Goal: Transaction & Acquisition: Purchase product/service

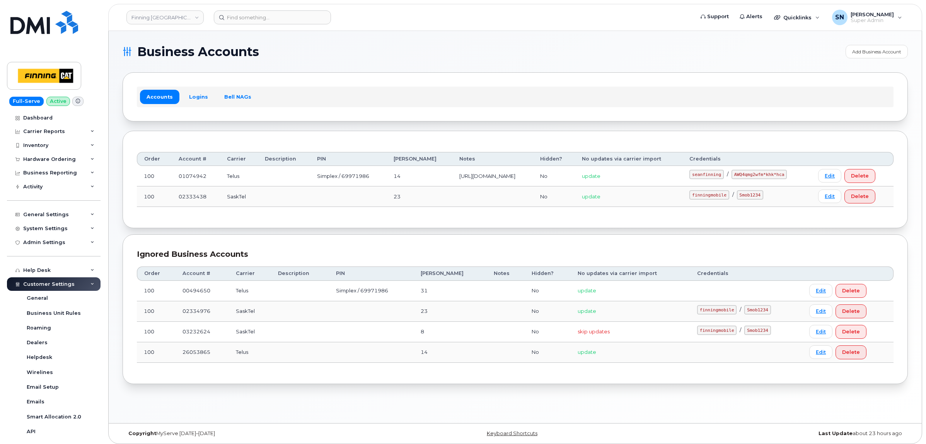
scroll to position [127, 0]
click at [152, 14] on link "Finning Canada" at bounding box center [164, 17] width 77 height 14
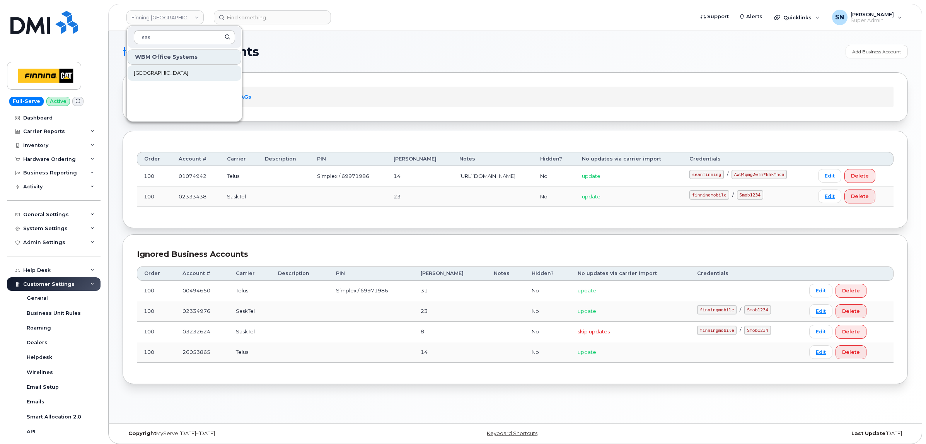
type input "sas"
drag, startPoint x: 190, startPoint y: 73, endPoint x: 225, endPoint y: 232, distance: 163.0
click at [188, 73] on span "[GEOGRAPHIC_DATA]" at bounding box center [161, 73] width 55 height 8
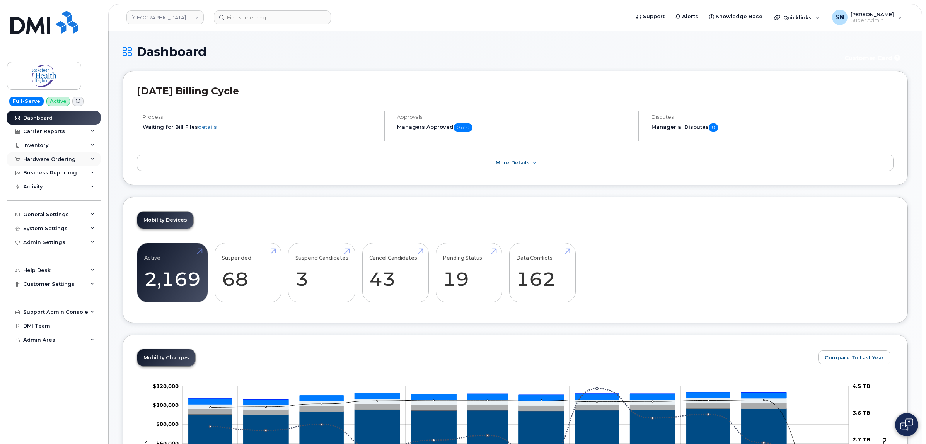
click at [49, 157] on div "Hardware Ordering" at bounding box center [49, 159] width 53 height 6
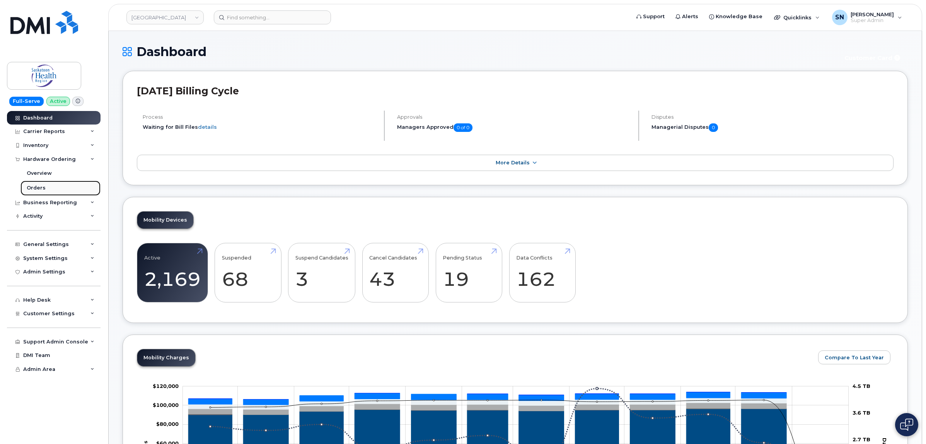
click at [34, 191] on div "Orders" at bounding box center [36, 187] width 19 height 7
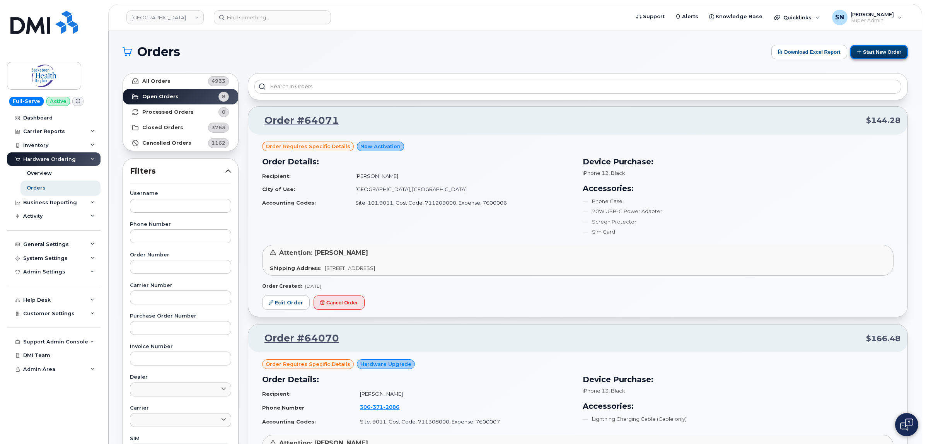
click at [857, 50] on icon at bounding box center [859, 51] width 5 height 5
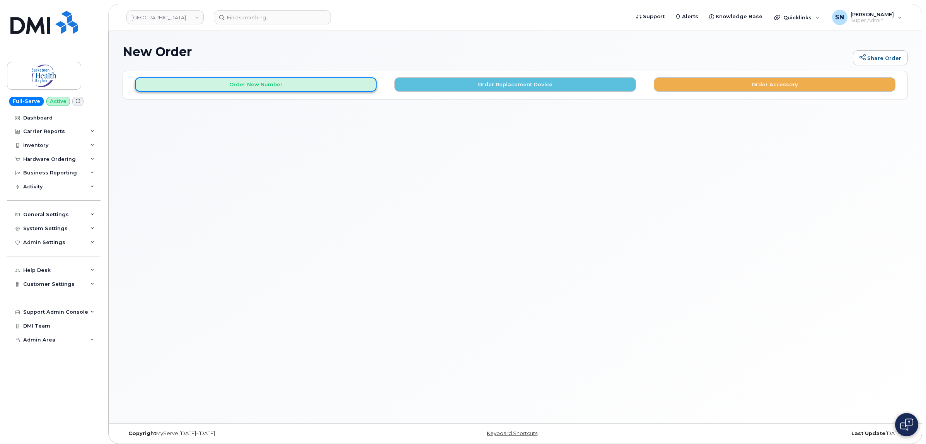
click at [316, 84] on button "Order New Number" at bounding box center [256, 84] width 242 height 14
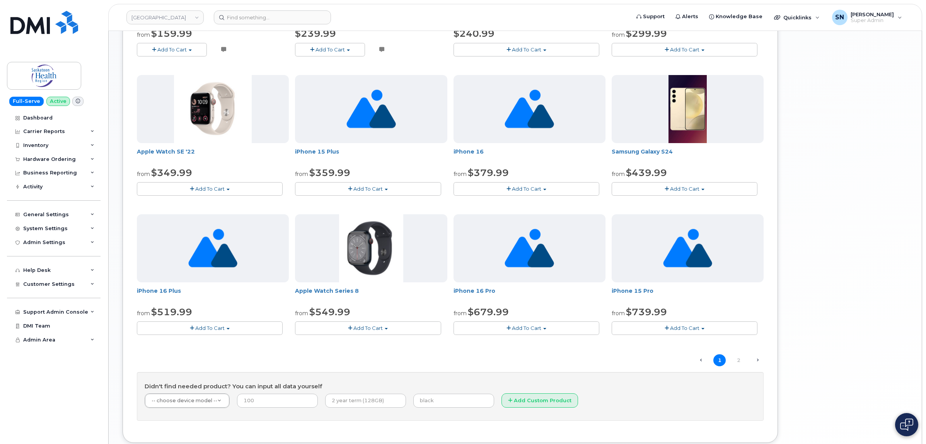
scroll to position [437, 0]
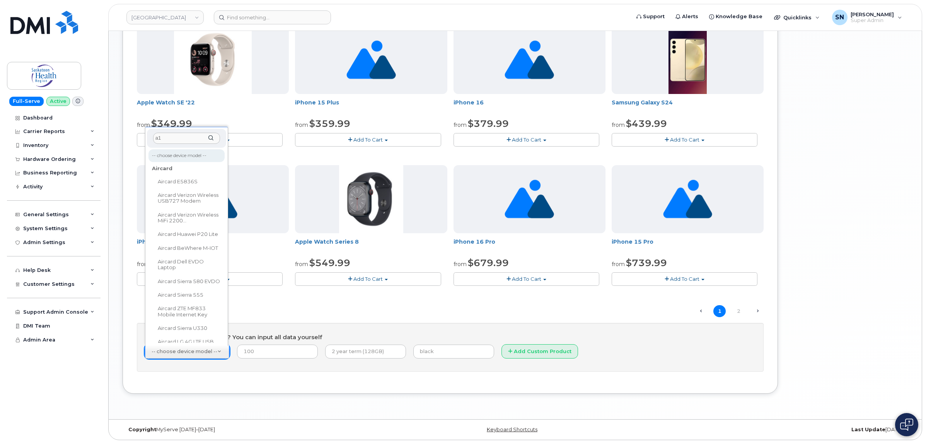
type input "a16"
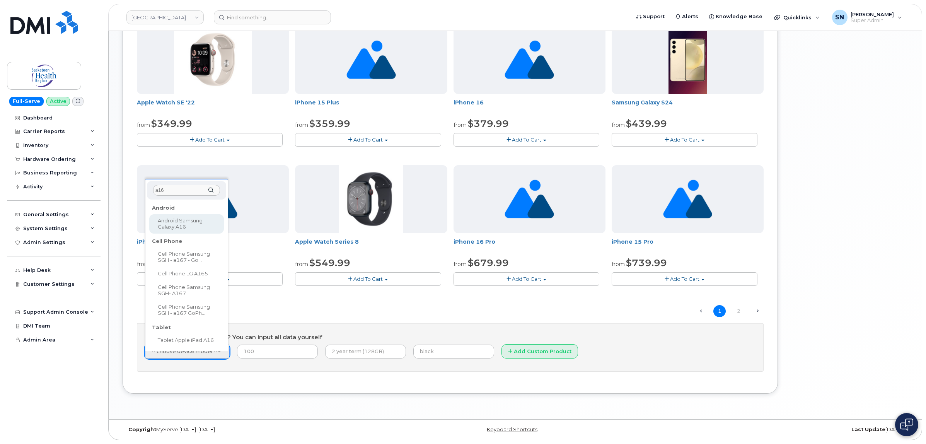
select select "2881"
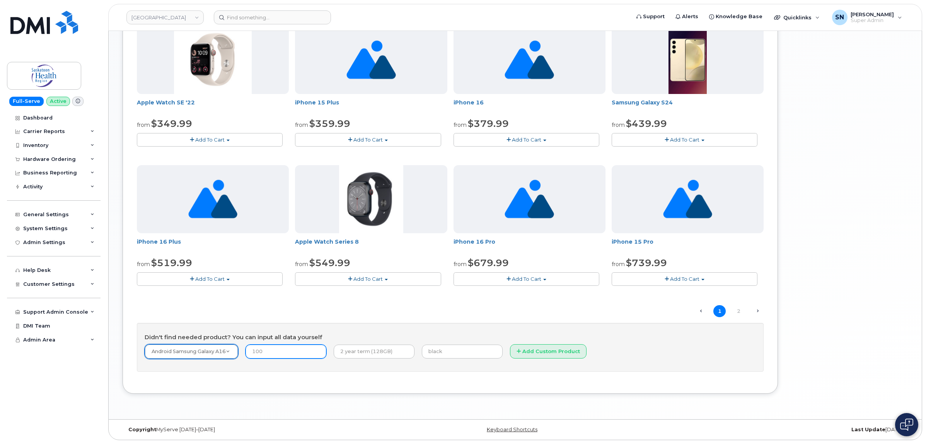
click at [263, 356] on input "number" at bounding box center [286, 351] width 81 height 14
type input "99.99"
type input "2 Year Term"
type input "Black"
click at [541, 349] on button "Add Custom Product" at bounding box center [548, 351] width 77 height 14
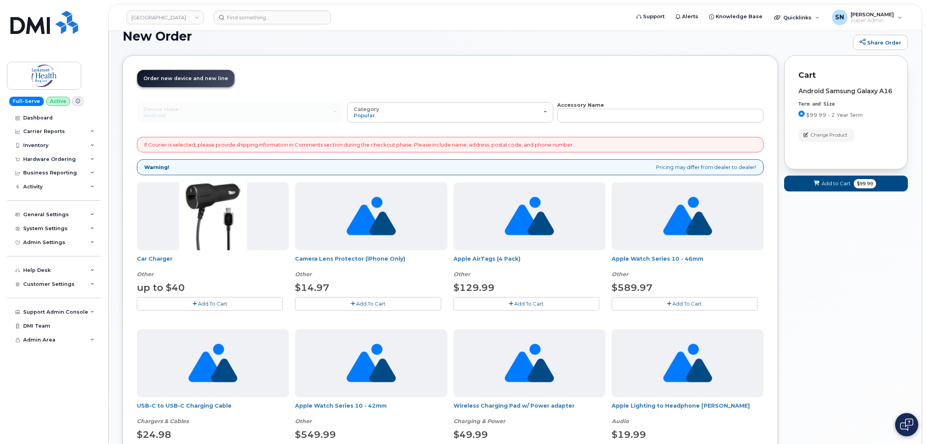
scroll to position [0, 0]
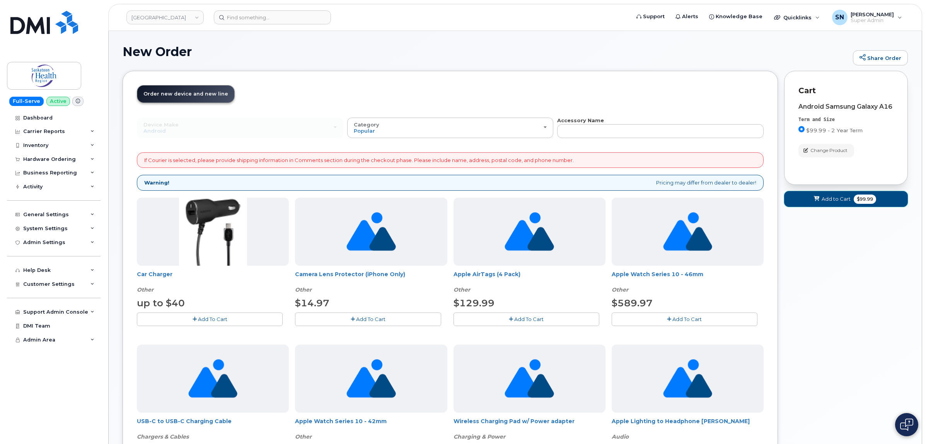
click at [836, 203] on span "Add to Cart" at bounding box center [836, 198] width 29 height 7
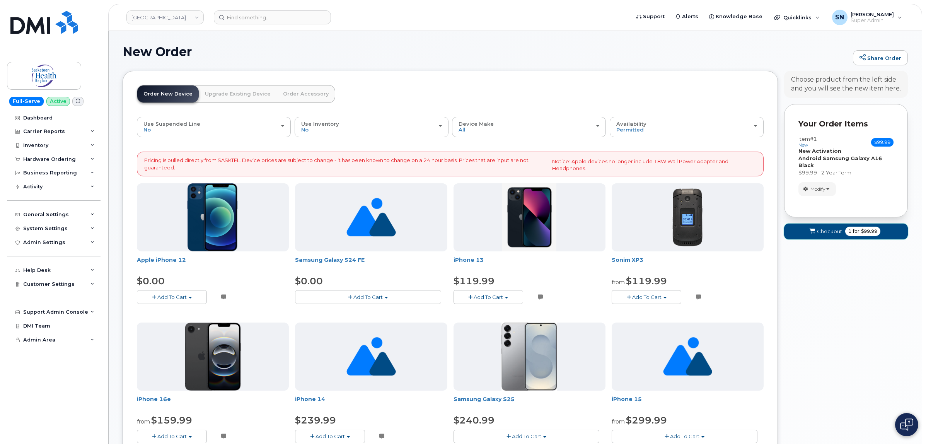
click at [797, 225] on button "Checkout 1 for $99.99" at bounding box center [846, 231] width 124 height 16
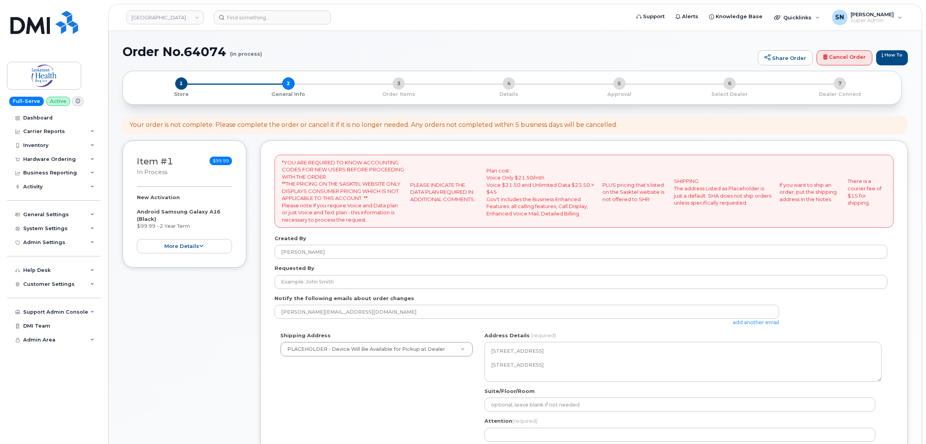
select select
click at [733, 324] on link "add another email" at bounding box center [756, 322] width 46 height 6
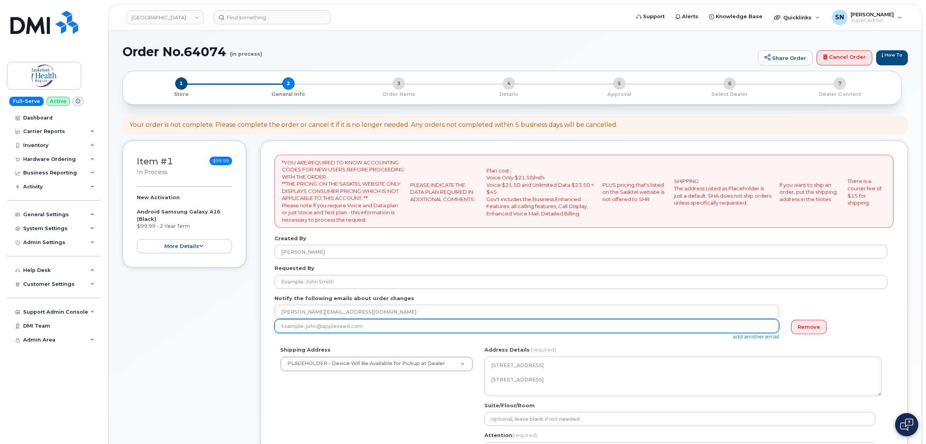
click at [362, 327] on input "email" at bounding box center [527, 326] width 505 height 14
paste input "[PERSON_NAME][EMAIL_ADDRESS][PERSON_NAME][DOMAIN_NAME]"
type input "[PERSON_NAME][EMAIL_ADDRESS][PERSON_NAME][DOMAIN_NAME]"
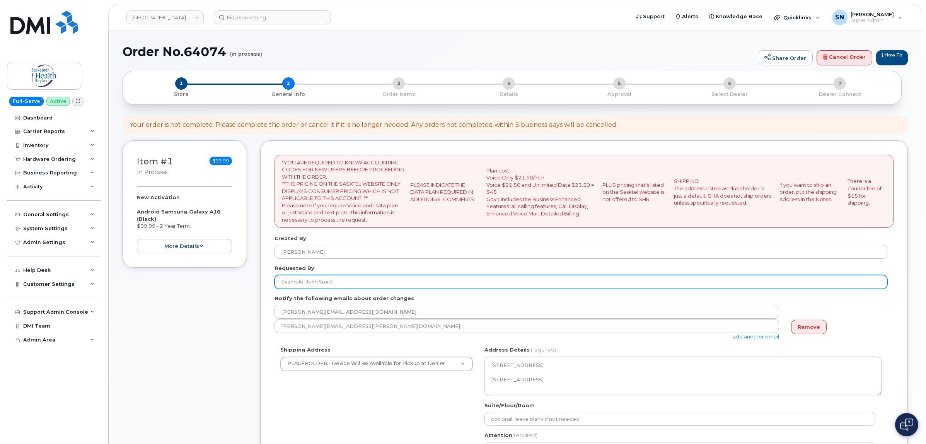
click at [387, 280] on input "Requested By" at bounding box center [581, 282] width 613 height 14
paste input "[PERSON_NAME]"
type input "Simone Corriveau"
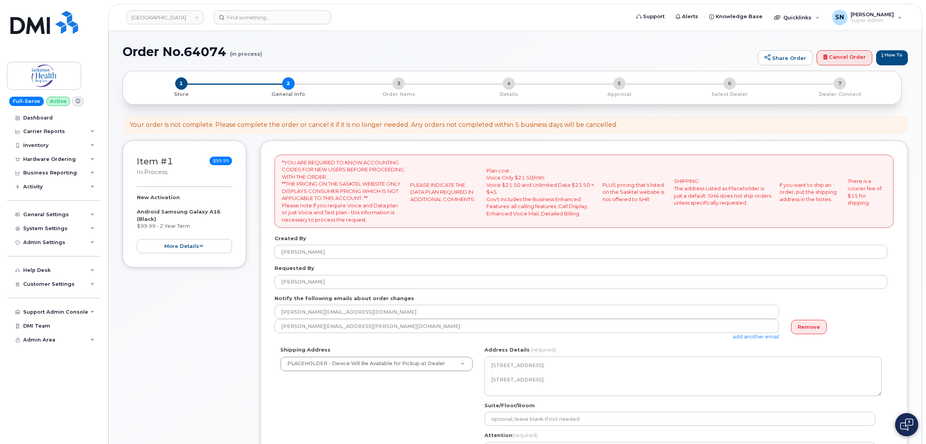
click at [459, 297] on div "Notify the following emails about order changes sabrina@myserve.ca Simone.Corri…" at bounding box center [584, 318] width 619 height 46
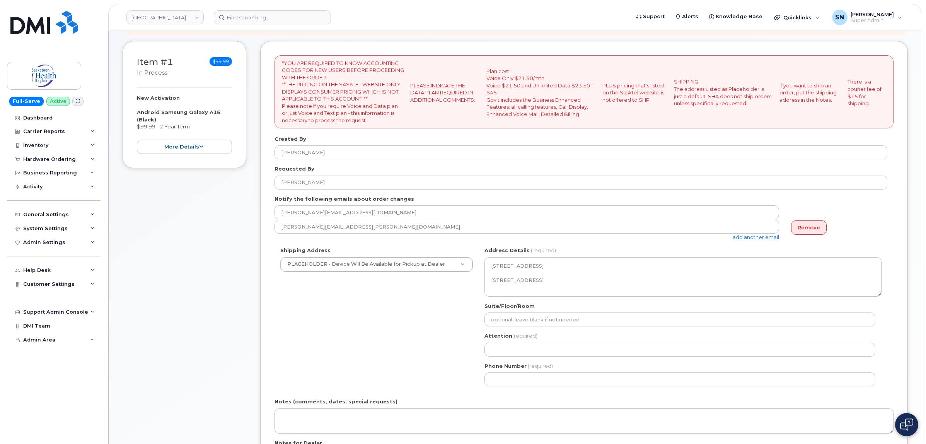
scroll to position [242, 0]
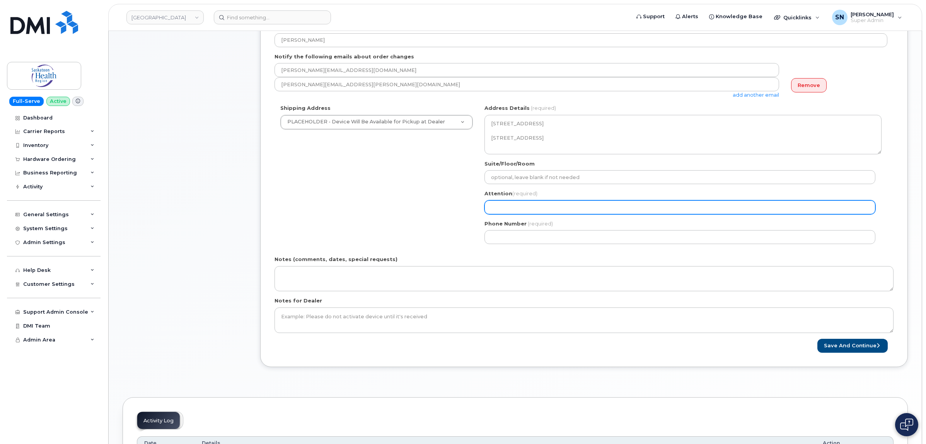
click at [522, 214] on input "Attention (required)" at bounding box center [679, 207] width 391 height 14
paste input "Simone Corriveau"
select select
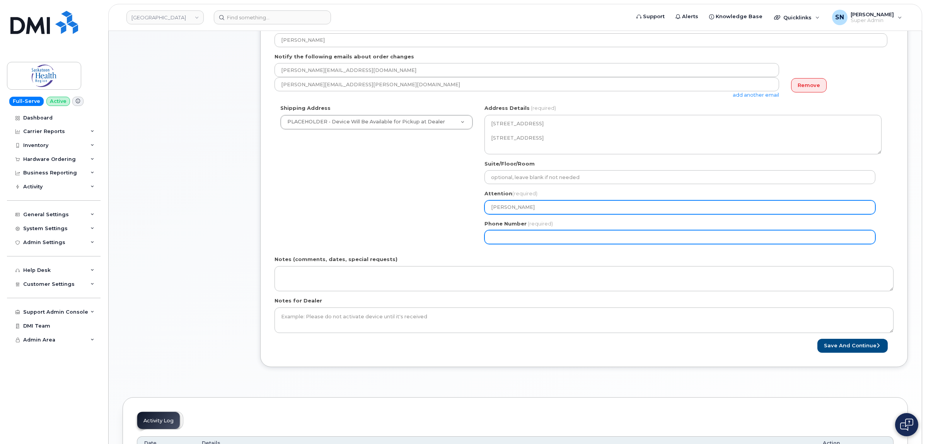
type input "Simone Corriveau"
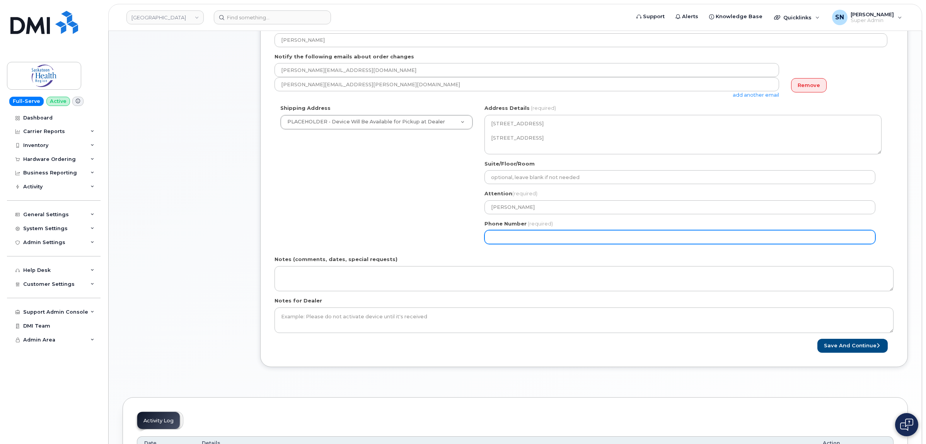
click at [518, 236] on input "Phone Number" at bounding box center [679, 237] width 391 height 14
select select
type input "306715620"
select select
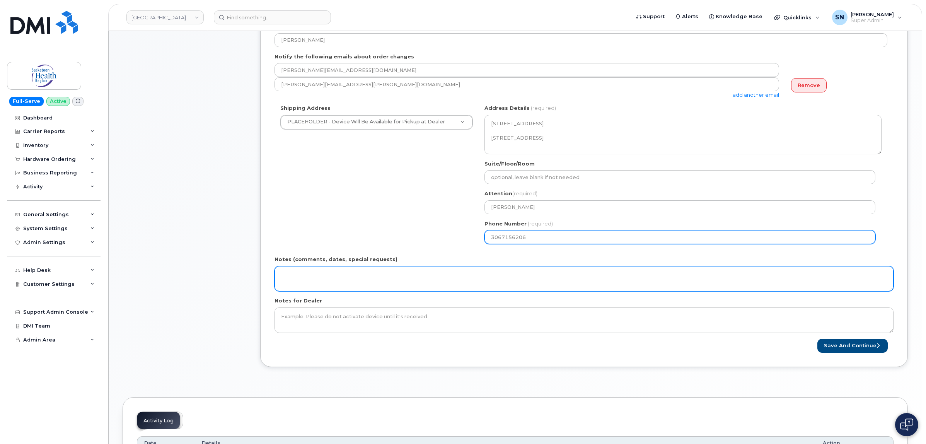
type input "3067156206"
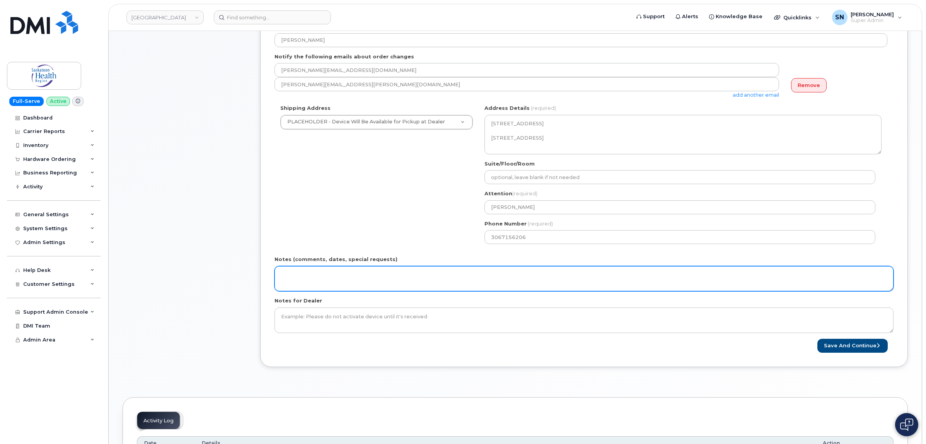
click at [462, 274] on textarea "Notes (comments, dates, special requests)" at bounding box center [584, 279] width 619 height 26
drag, startPoint x: 346, startPoint y: 278, endPoint x: 261, endPoint y: 269, distance: 85.9
click at [261, 269] on div "*YOU ARE REQUIRED TO KNOW ACCOUNTING CODES FOR NEW USERS BEFORE PROCEEDING WITH…" at bounding box center [584, 133] width 648 height 469
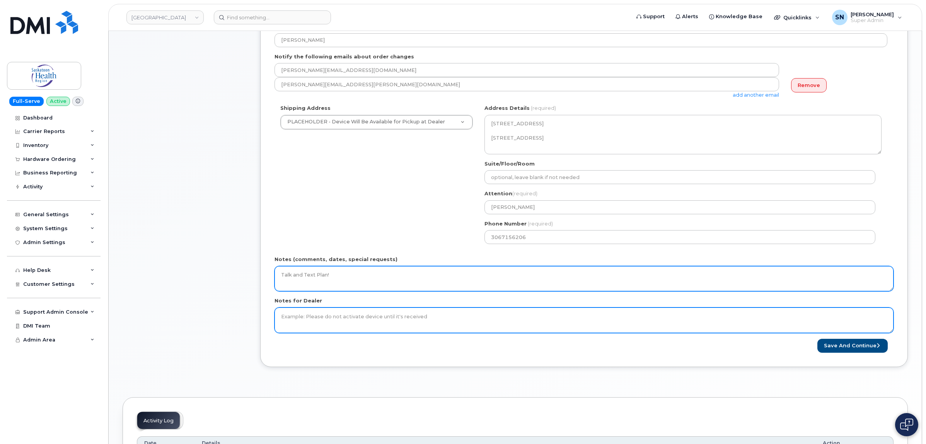
type textarea "Talk and Text Plan!"
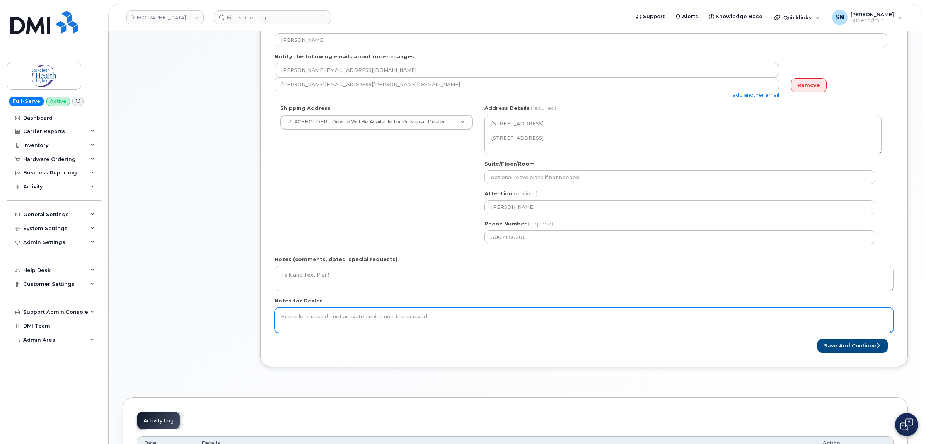
paste textarea "Talk and Text Plan!"
click at [314, 319] on textarea "Notes for Dealer" at bounding box center [584, 320] width 619 height 26
type textarea "Talk and Text Plan!"
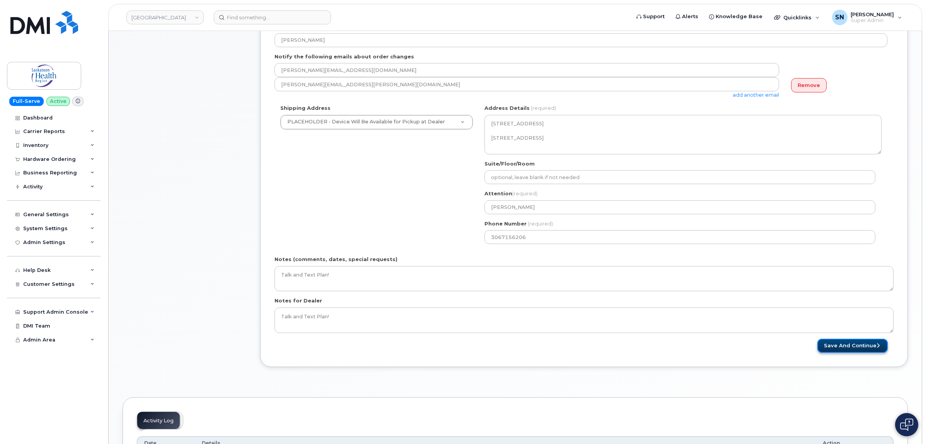
click at [850, 348] on button "Save and Continue" at bounding box center [852, 346] width 70 height 14
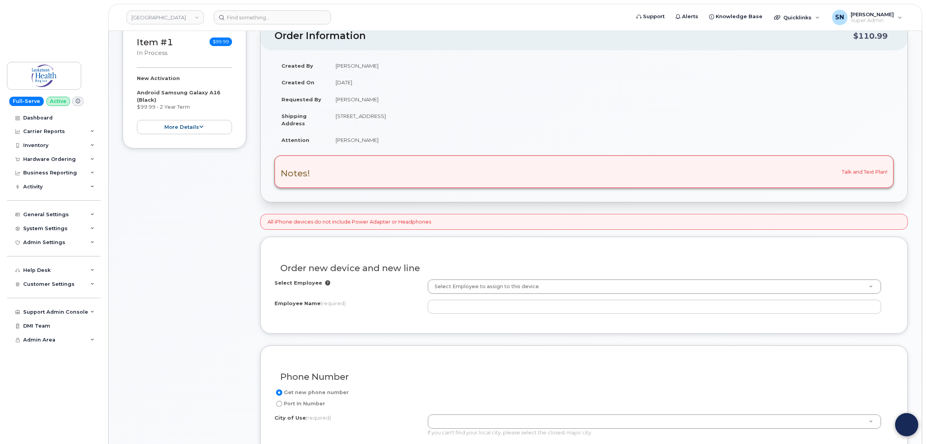
scroll to position [193, 0]
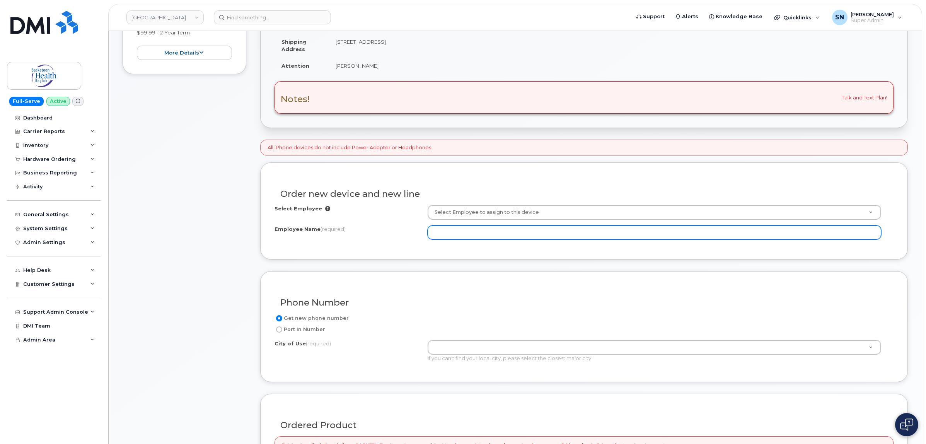
click at [442, 234] on input "Employee Name (required)" at bounding box center [655, 232] width 454 height 14
paste input "SHA-Cytogenetics on-call phone"
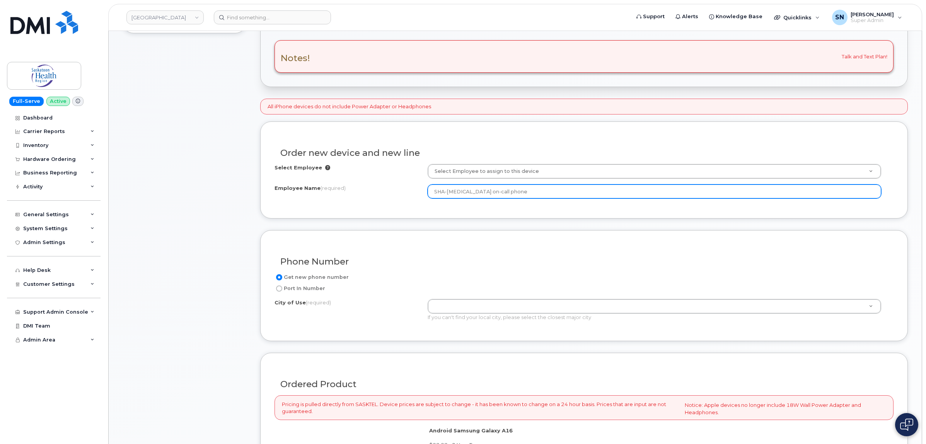
scroll to position [338, 0]
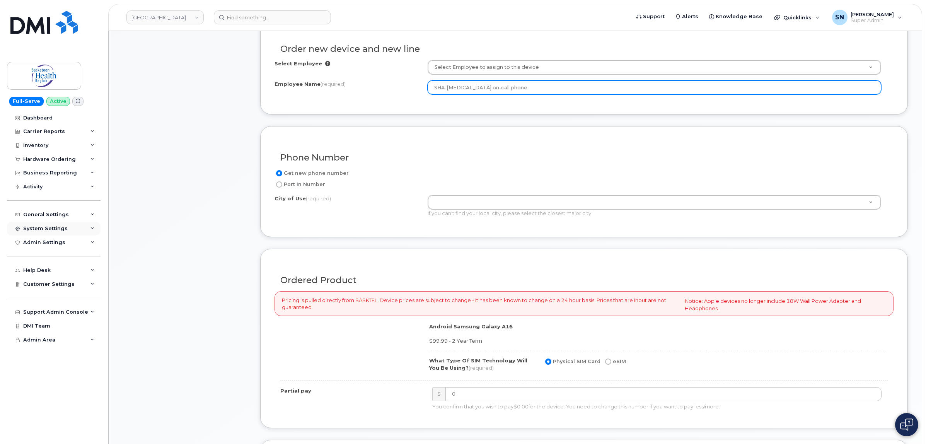
type input "SHA-Cytogenetics on-call phone"
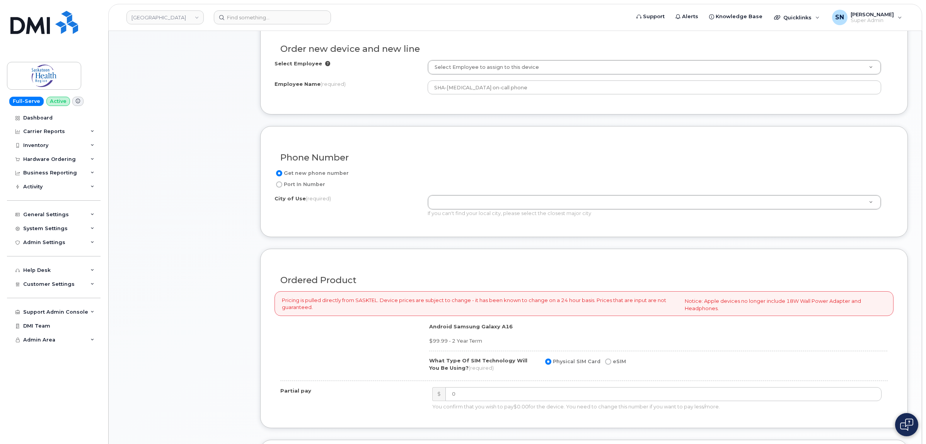
click at [507, 214] on div "If you can't find your local city, please select the closest major city" at bounding box center [655, 213] width 454 height 7
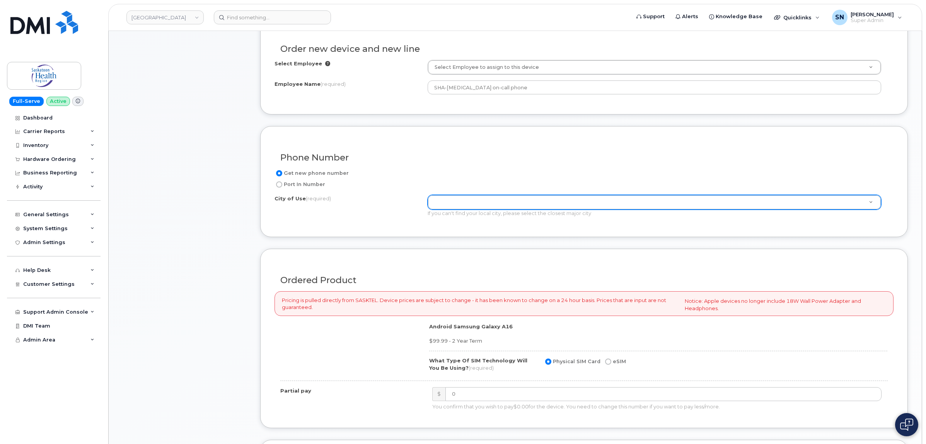
paste input "Saskatoon"
type input "Saskatoon"
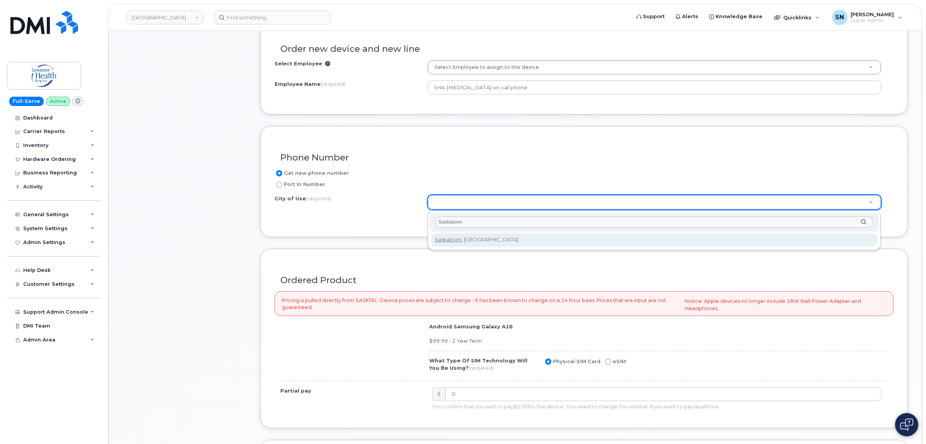
type input "Saskatoon"
type input "6909"
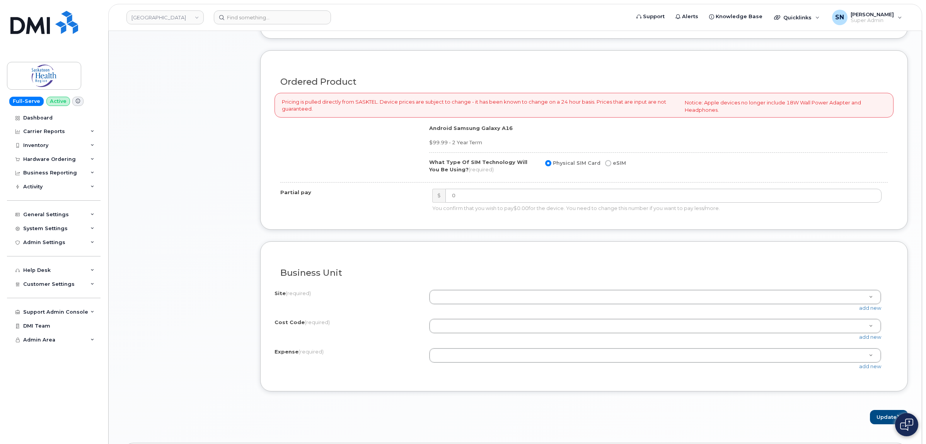
scroll to position [628, 0]
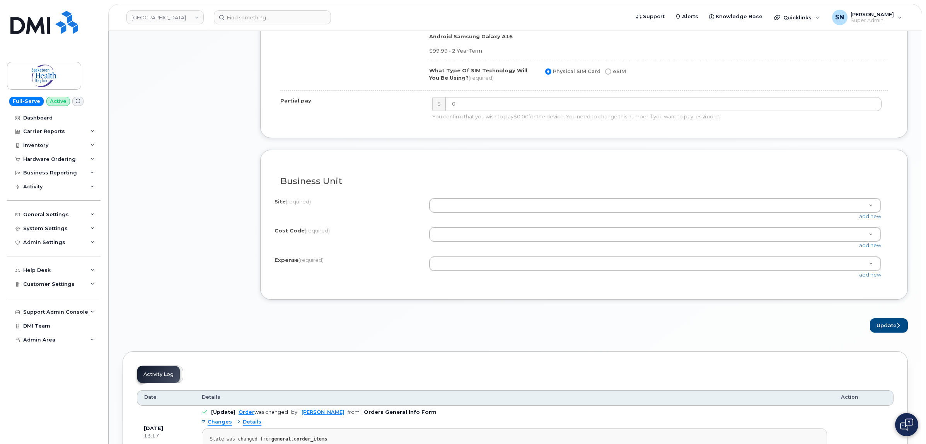
paste input "101.1105"
type input "101.1105"
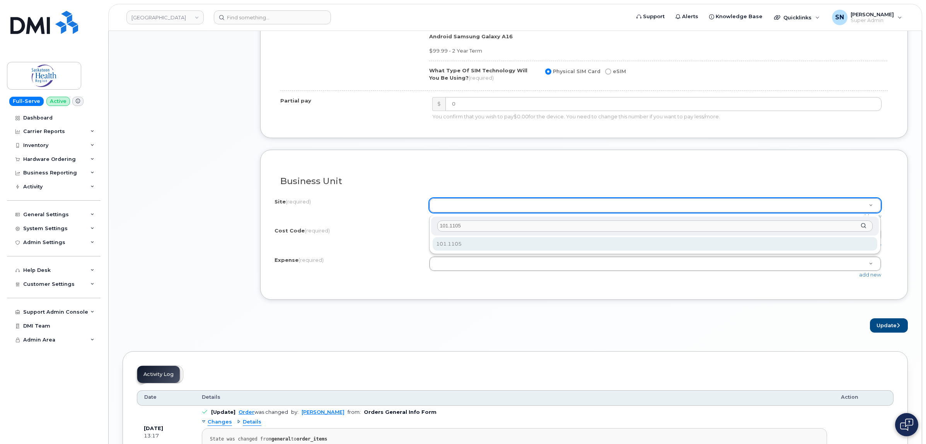
type input "101.1105"
select select "101.1105"
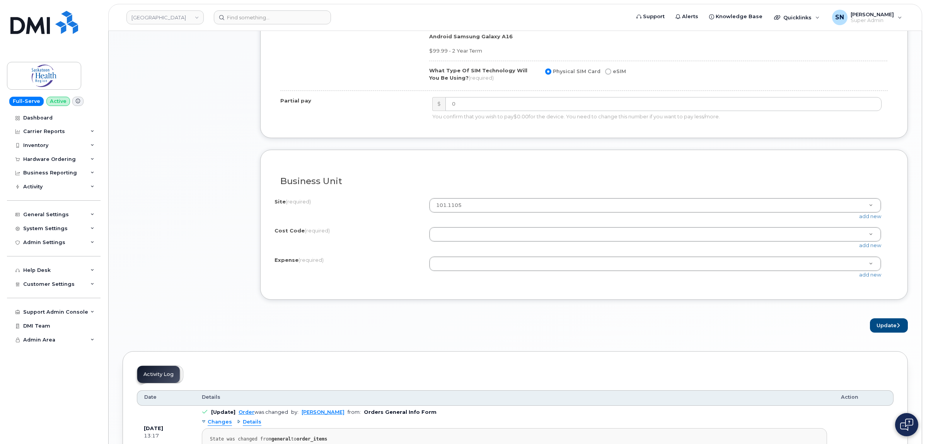
drag, startPoint x: 478, startPoint y: 244, endPoint x: 482, endPoint y: 252, distance: 9.3
paste input "71410851000"
type input "71410851000"
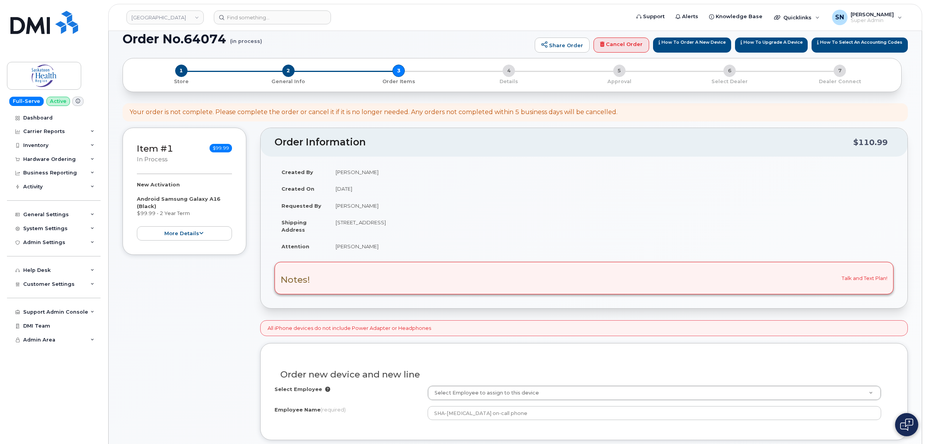
scroll to position [0, 0]
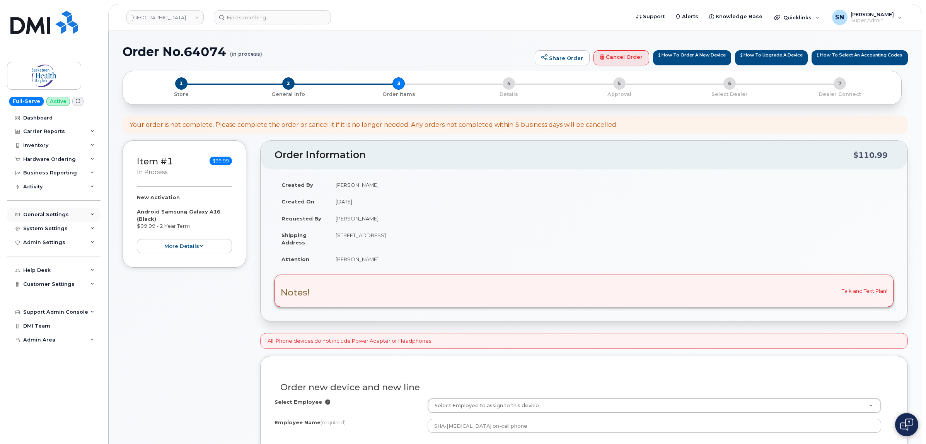
click at [38, 216] on div "General Settings" at bounding box center [46, 214] width 46 height 6
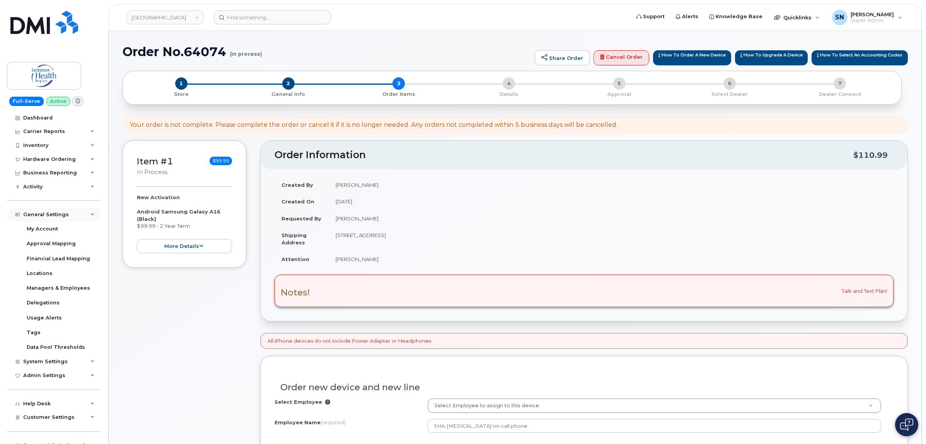
click at [38, 216] on div "General Settings" at bounding box center [46, 214] width 46 height 6
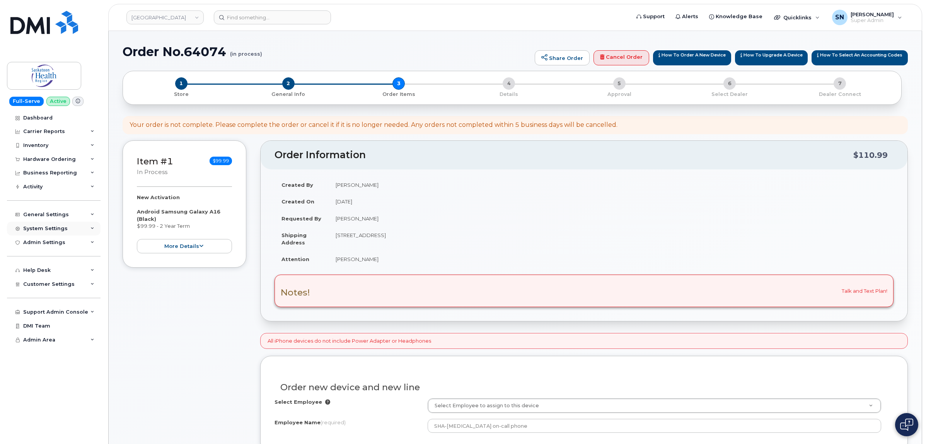
click at [41, 227] on div "System Settings" at bounding box center [45, 228] width 44 height 6
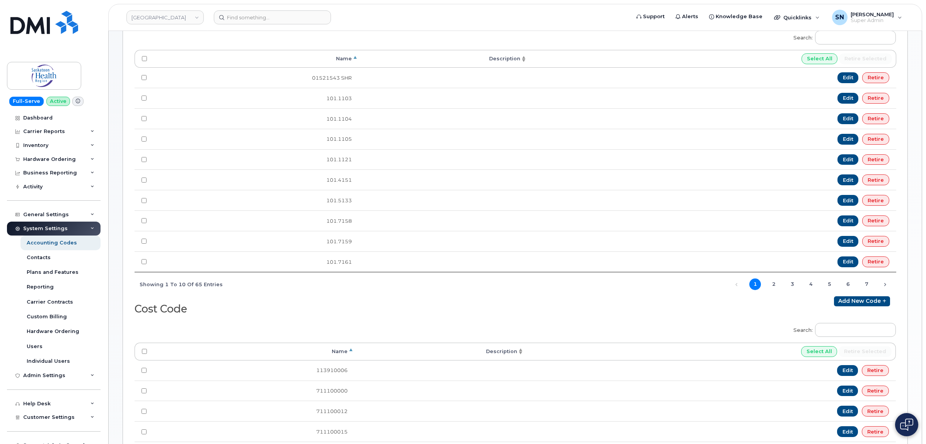
scroll to position [290, 0]
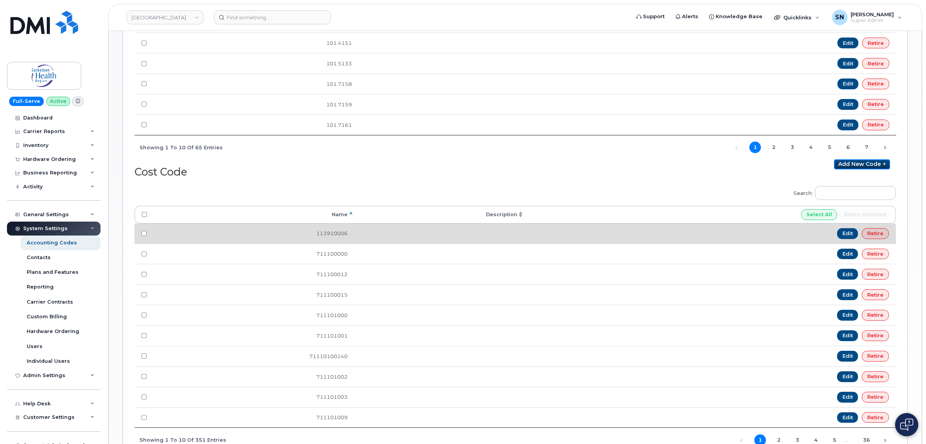
drag, startPoint x: 850, startPoint y: 171, endPoint x: 672, endPoint y: 239, distance: 190.4
click at [850, 169] on link "Add new code" at bounding box center [862, 164] width 56 height 10
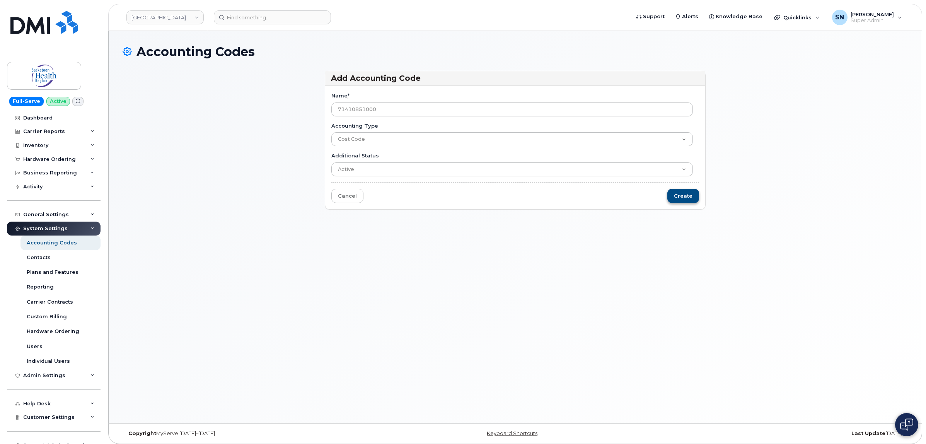
type input "71410851000"
click at [691, 197] on input "Create" at bounding box center [683, 196] width 32 height 14
type input "Saving..."
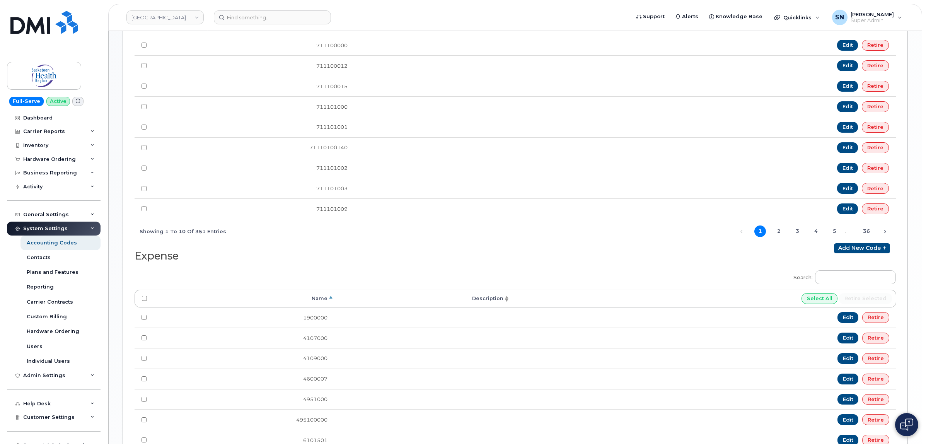
scroll to position [677, 0]
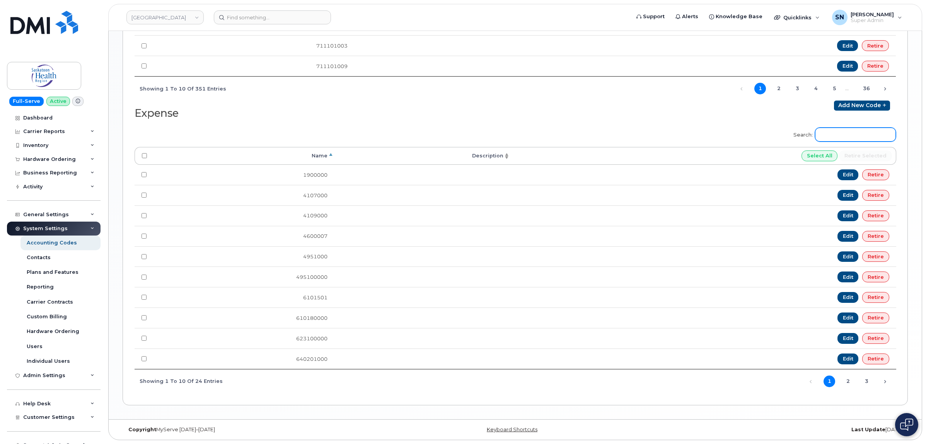
click at [841, 134] on input "Search:" at bounding box center [855, 135] width 81 height 14
paste input "760000000"
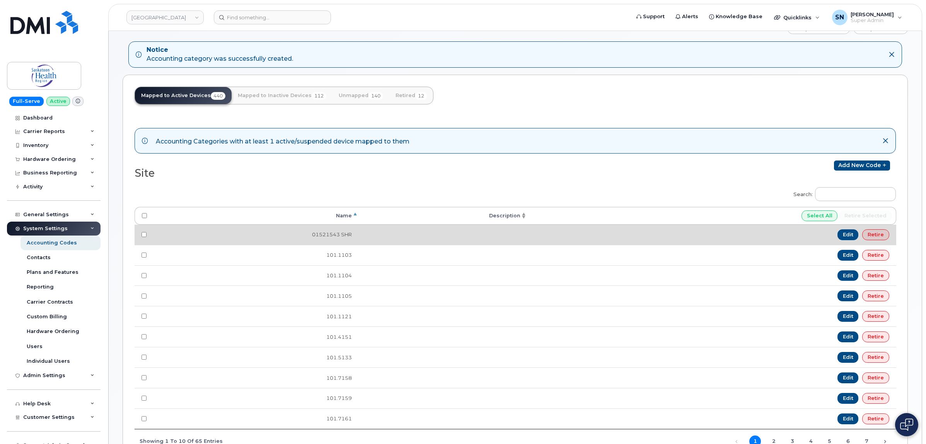
scroll to position [0, 0]
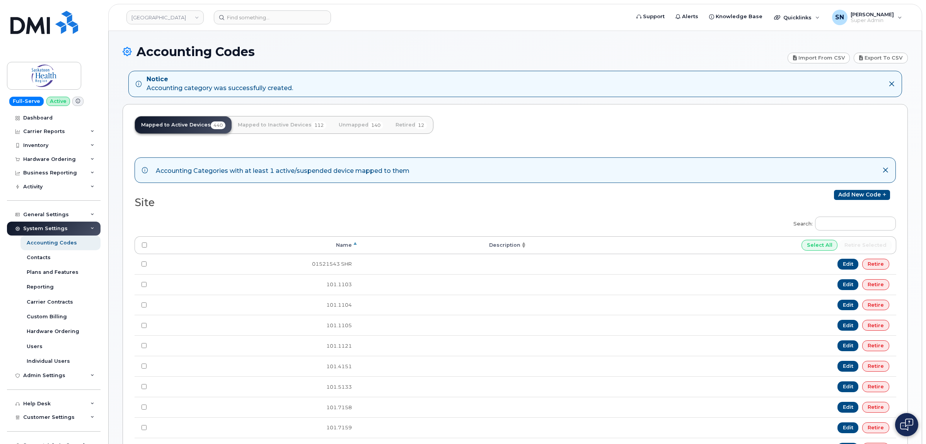
type input "760000000"
click at [347, 123] on link "Unmapped 140" at bounding box center [361, 124] width 57 height 17
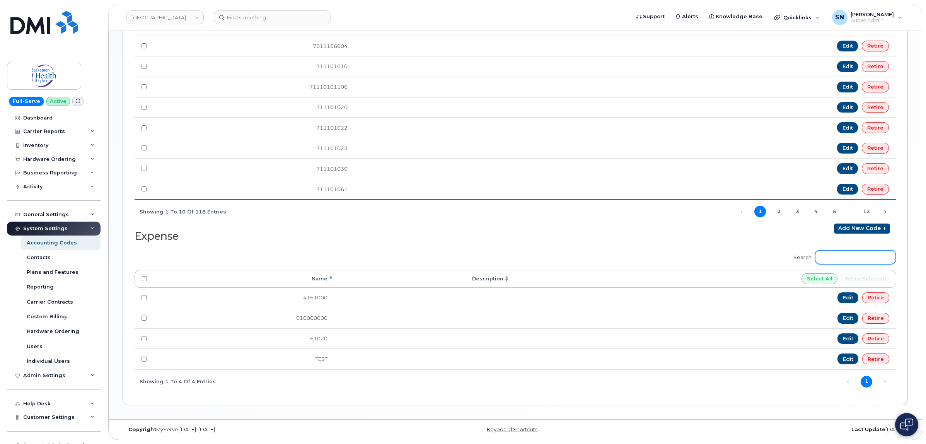
scroll to position [550, 0]
click at [832, 257] on input "Search:" at bounding box center [855, 257] width 81 height 14
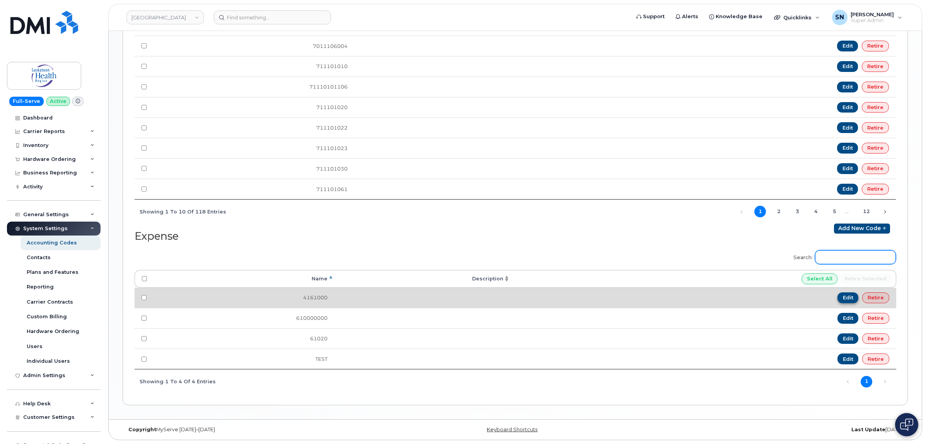
paste input "760000000"
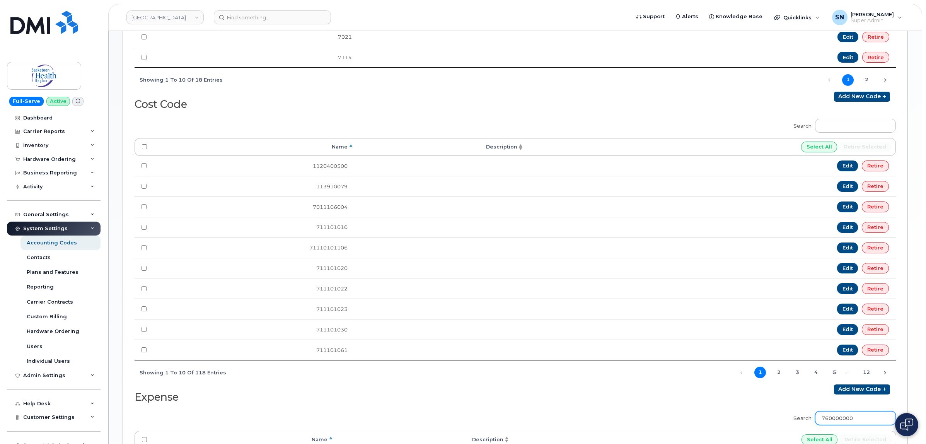
scroll to position [484, 0]
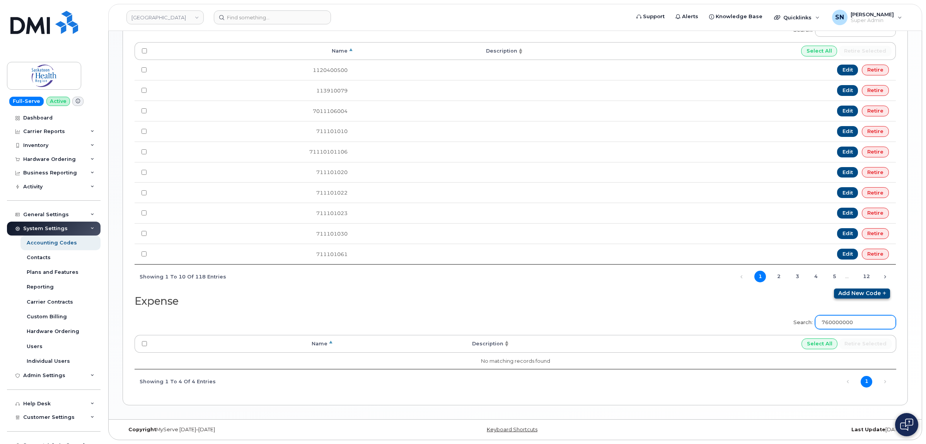
type input "760000000"
drag, startPoint x: 846, startPoint y: 294, endPoint x: 798, endPoint y: 315, distance: 52.6
click at [846, 294] on link "Add new code" at bounding box center [862, 293] width 56 height 10
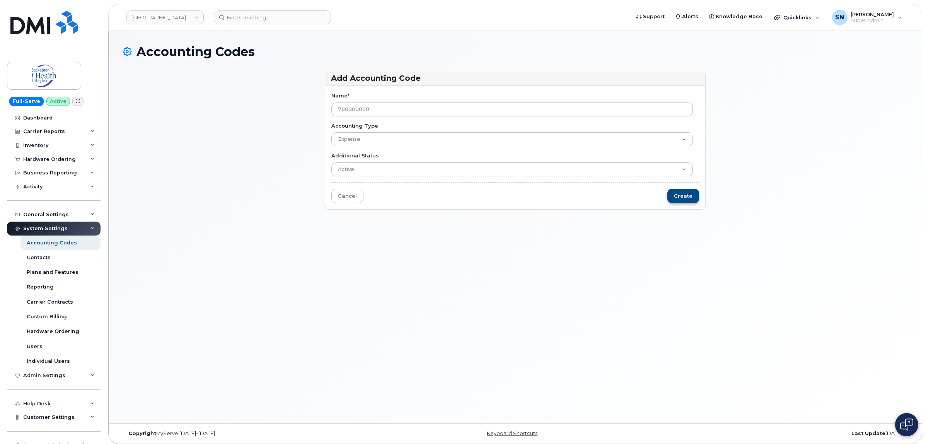
type input "760000000"
click at [691, 198] on input "Create" at bounding box center [683, 196] width 32 height 14
type input "Saving..."
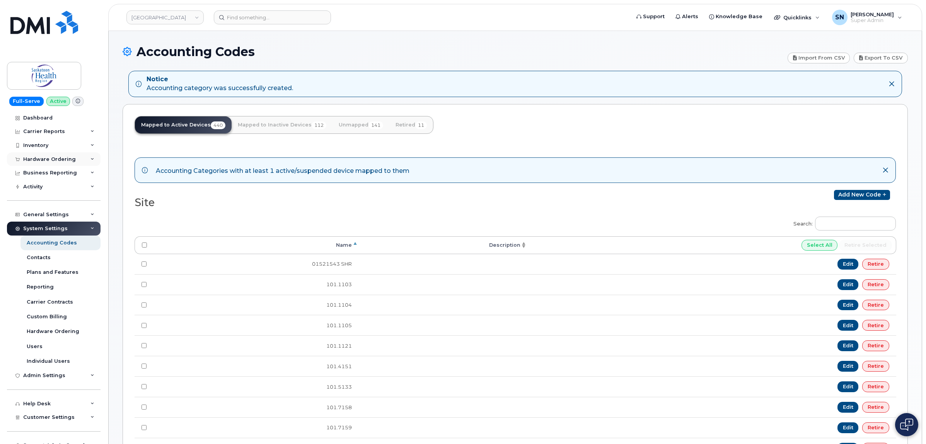
click at [45, 164] on div "Hardware Ordering" at bounding box center [54, 159] width 94 height 14
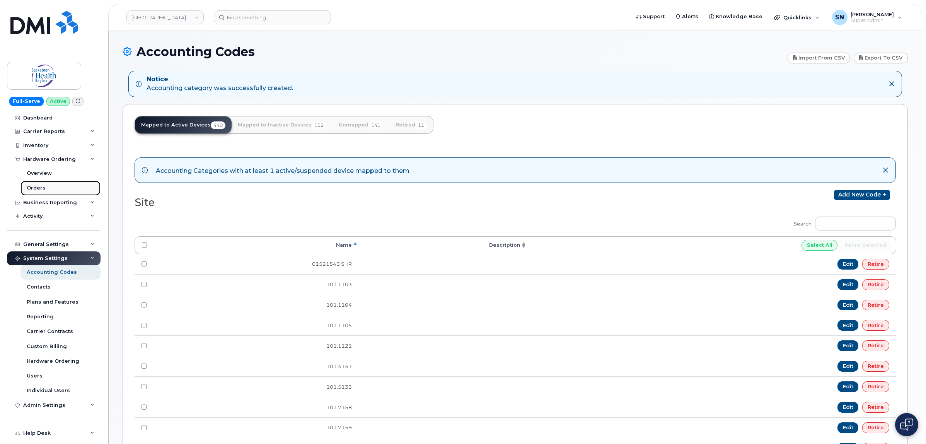
click at [31, 189] on div "Orders" at bounding box center [36, 187] width 19 height 7
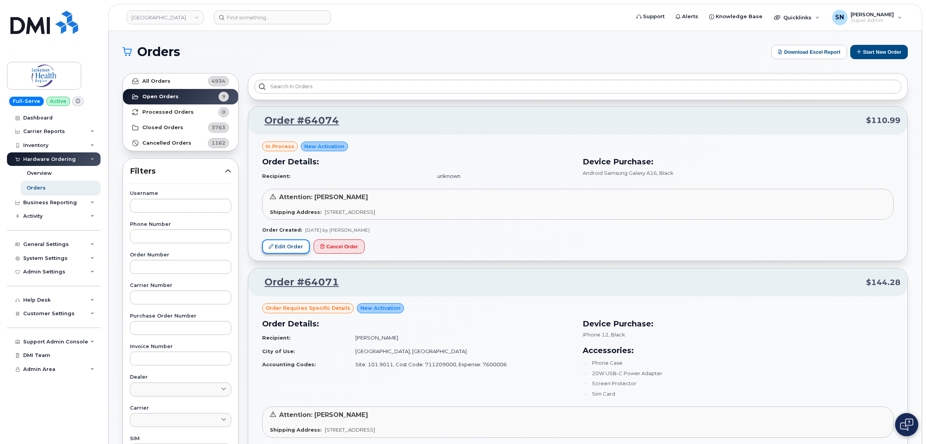
click at [298, 248] on link "Edit Order" at bounding box center [286, 246] width 48 height 14
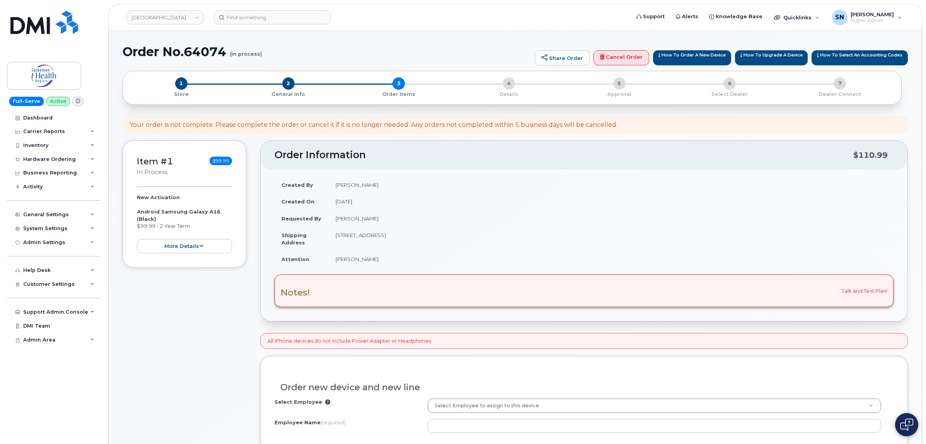
scroll to position [290, 0]
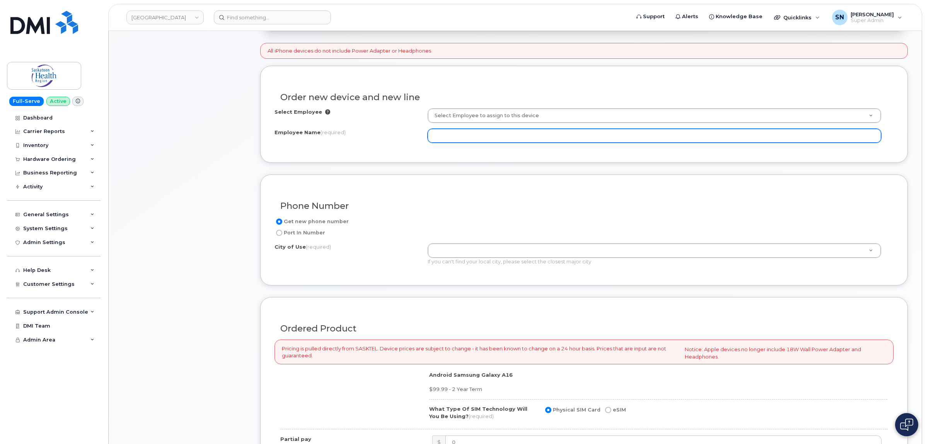
click at [518, 138] on input "Employee Name (required)" at bounding box center [655, 136] width 454 height 14
paste input "HA-[MEDICAL_DATA] on-call phone"
type input "HA-[MEDICAL_DATA] on-call phone"
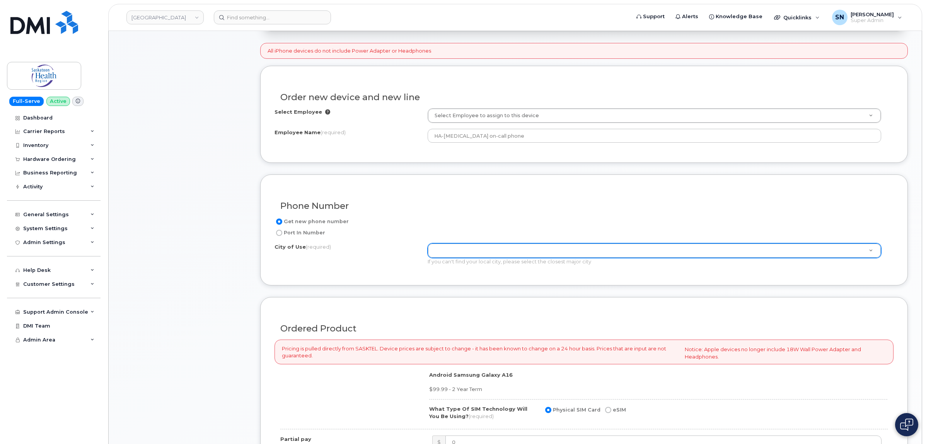
paste input "Saskatoon"
type input "Saskatoon"
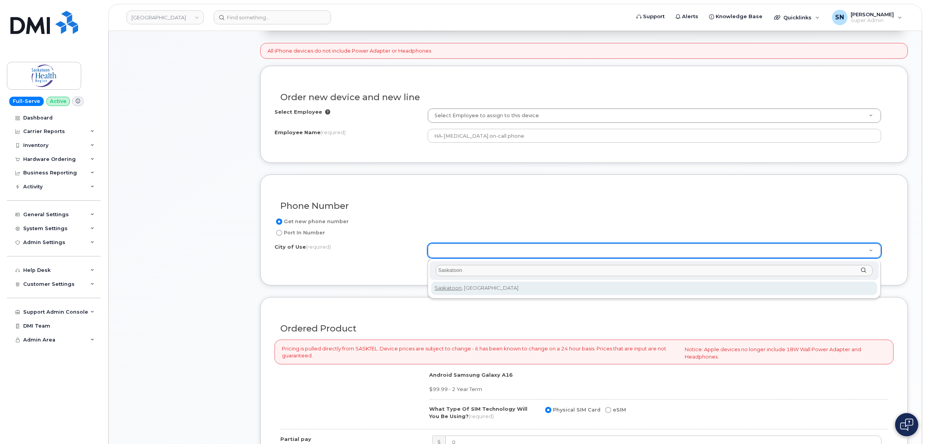
type input "Saskatoon"
type input "6909"
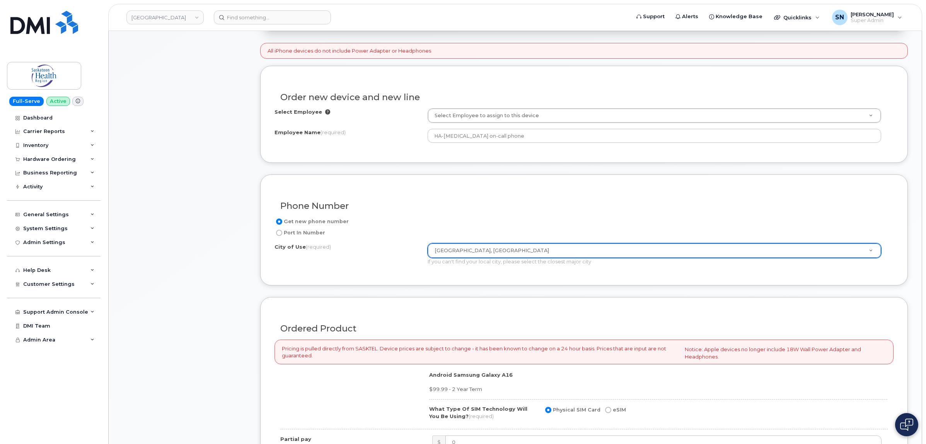
click at [369, 257] on div "City of Use (required) Saskatoon, Saskatchewan 6909 If you can't find your loca…" at bounding box center [581, 254] width 613 height 22
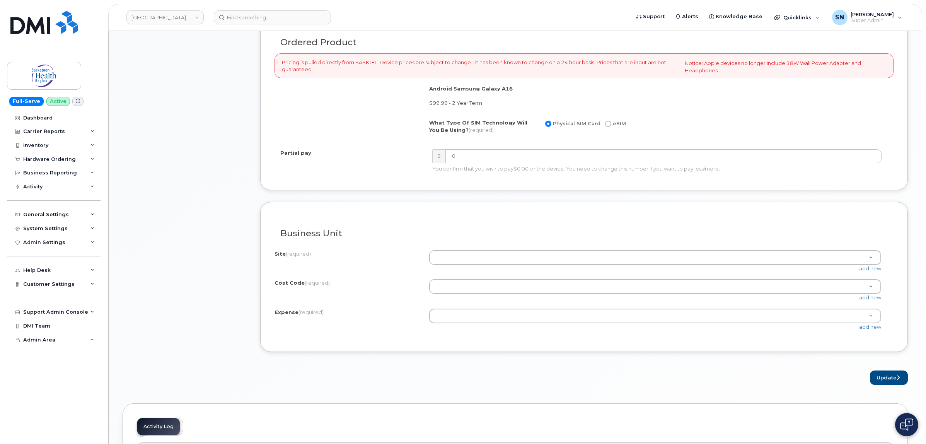
scroll to position [580, 0]
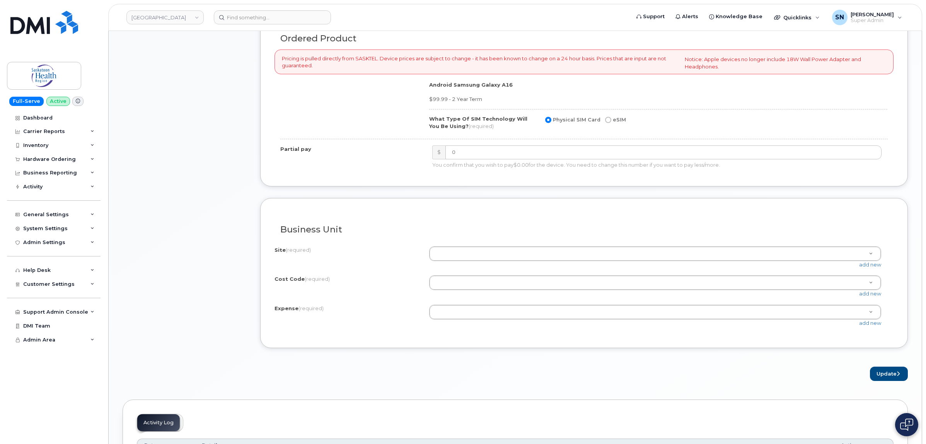
paste input "101.1105"
type input "101.1105"
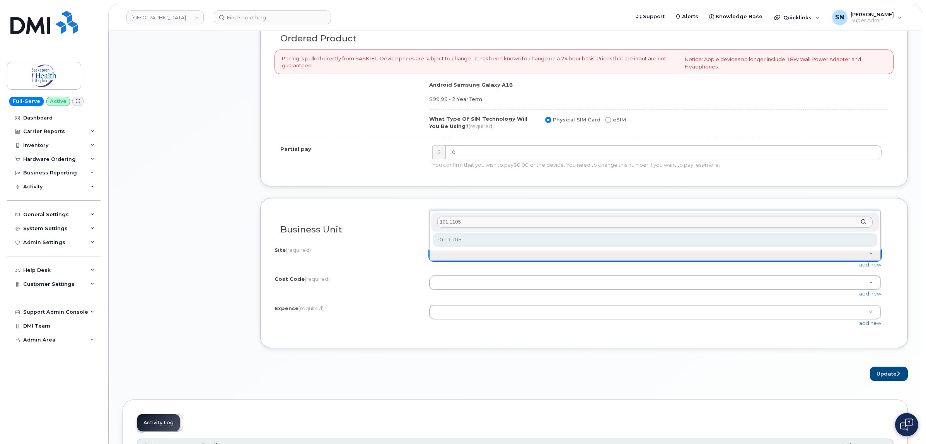
type input "101.1105"
select select "101.1105"
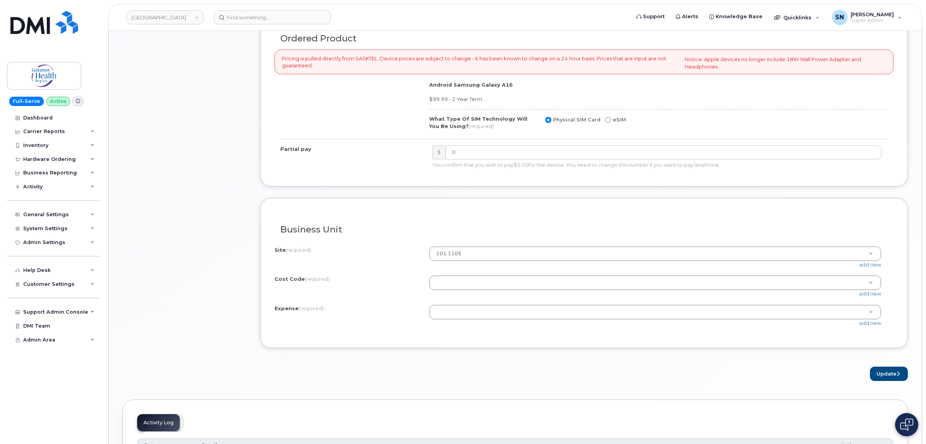
click at [377, 281] on div "Cost Code (required)" at bounding box center [352, 280] width 155 height 10
paste input "71410851000"
type input "71410851000"
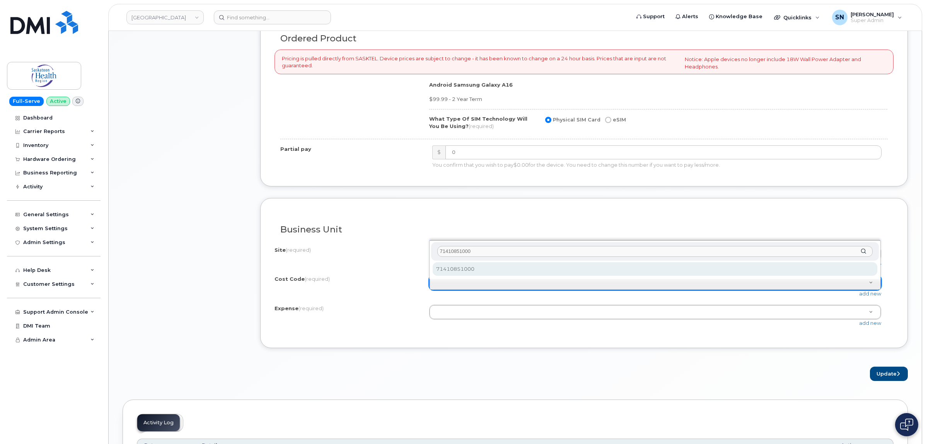
type input "71410851000"
select select "71410851000"
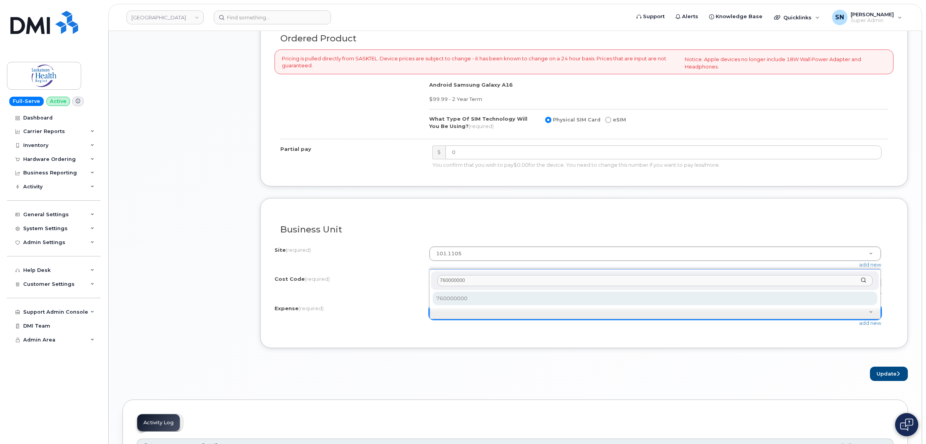
type input "760000000"
select select "760000000"
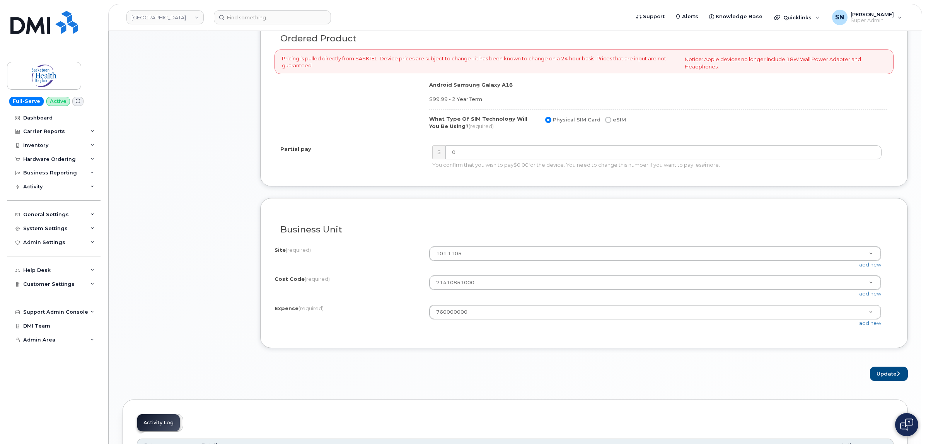
click at [596, 347] on div "Business Unit I know the accounting codes Site (required) 101.1105 101.1103 101…" at bounding box center [584, 273] width 648 height 150
click at [890, 378] on button "Update" at bounding box center [889, 374] width 38 height 14
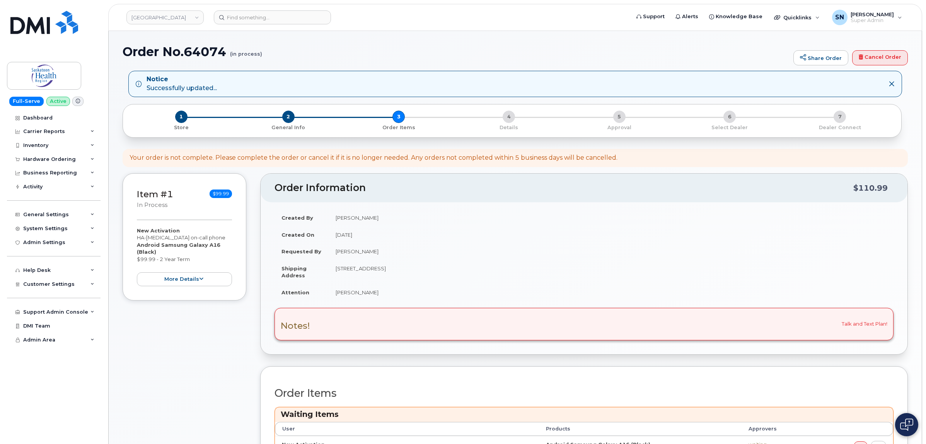
scroll to position [145, 0]
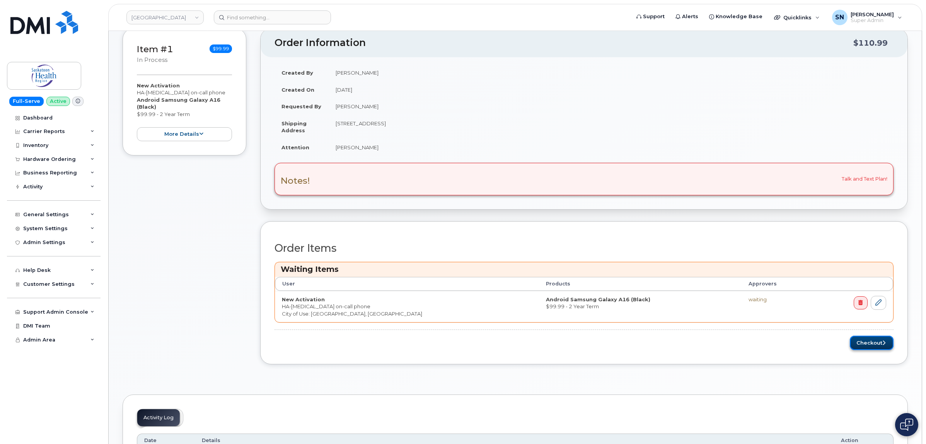
click at [876, 340] on button "Checkout" at bounding box center [872, 343] width 44 height 14
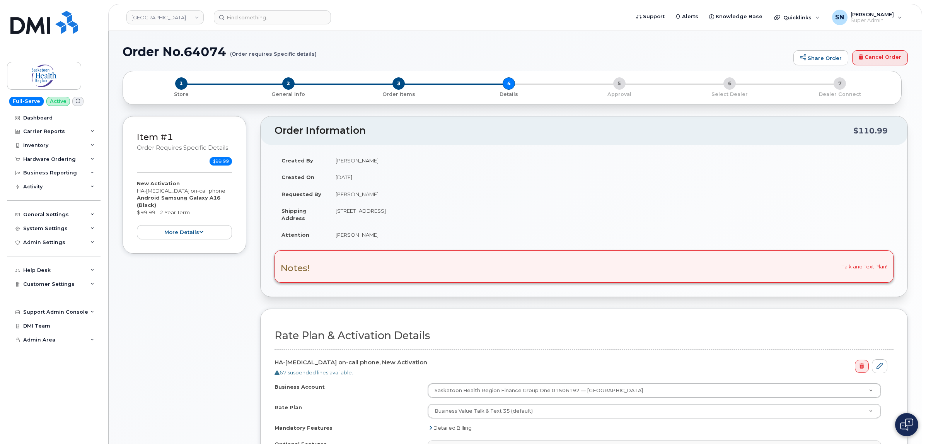
select select
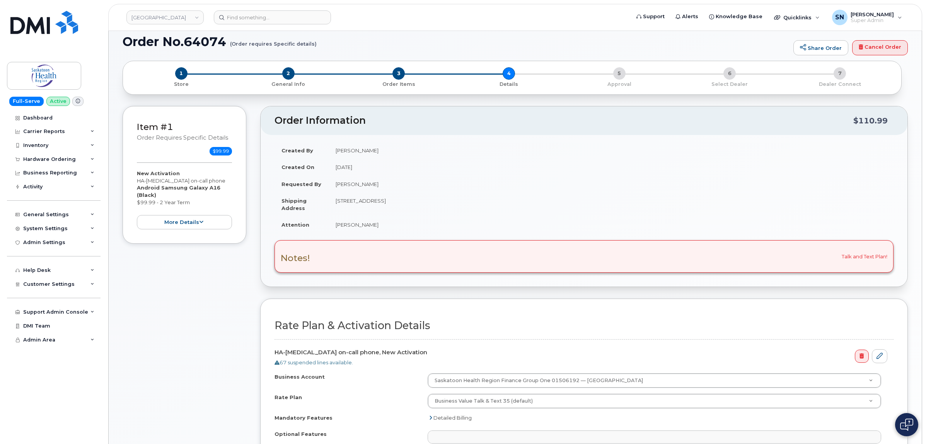
scroll to position [193, 0]
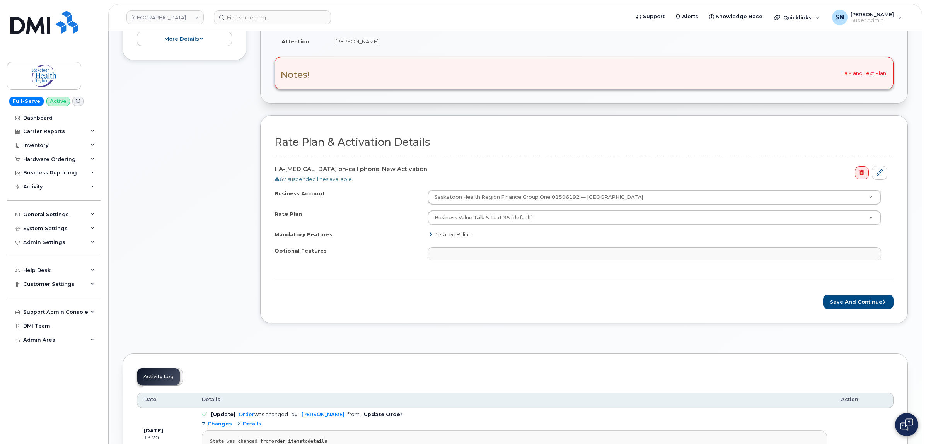
click at [861, 311] on div "Rate Plan & Activation Details HA-[MEDICAL_DATA] on-call phone, New Activation …" at bounding box center [584, 219] width 648 height 208
click at [861, 307] on button "Save and Continue" at bounding box center [858, 302] width 70 height 14
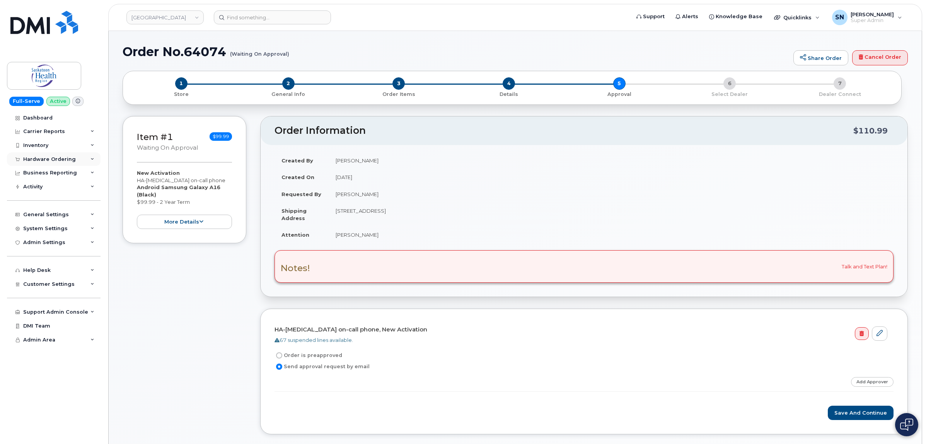
drag, startPoint x: 51, startPoint y: 155, endPoint x: 47, endPoint y: 162, distance: 8.2
click at [51, 155] on div "Hardware Ordering" at bounding box center [54, 159] width 94 height 14
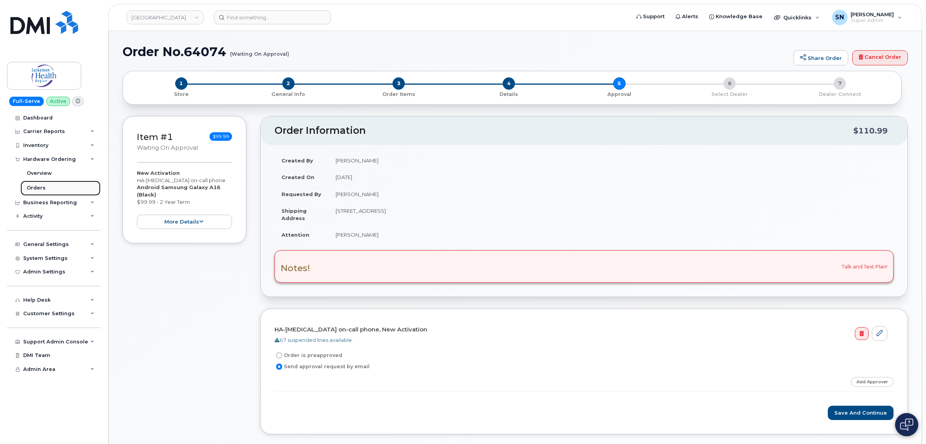
click at [36, 185] on link "Orders" at bounding box center [60, 188] width 80 height 15
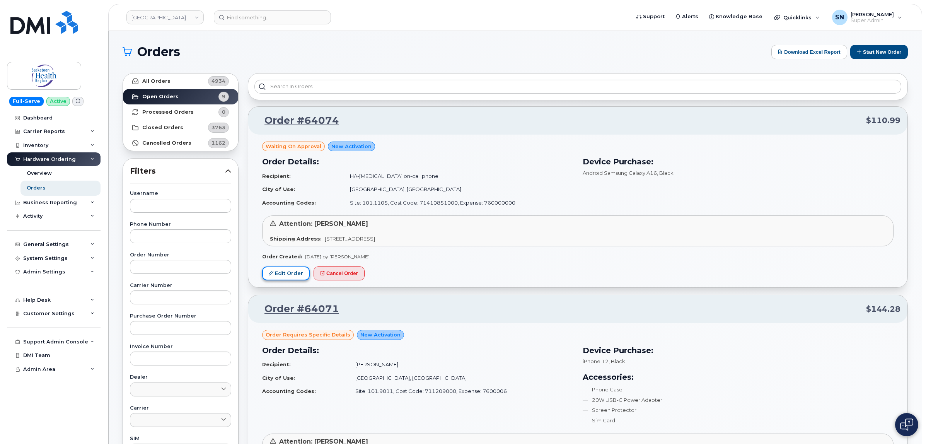
click at [287, 273] on link "Edit Order" at bounding box center [286, 273] width 48 height 14
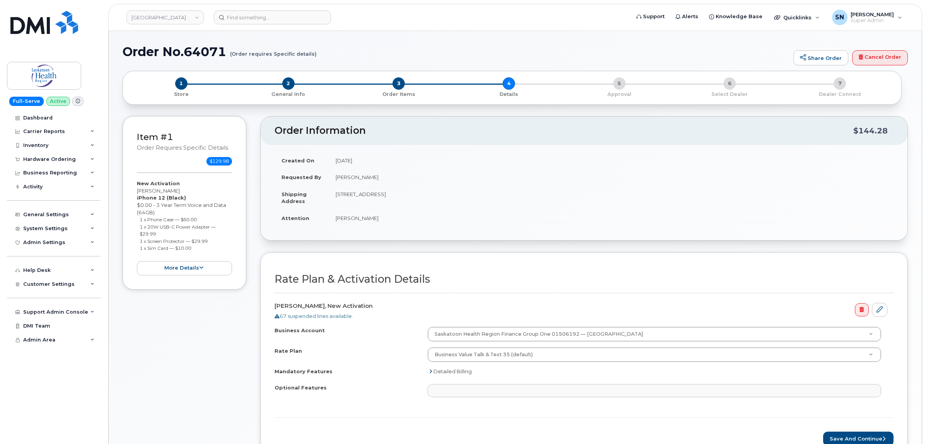
select select
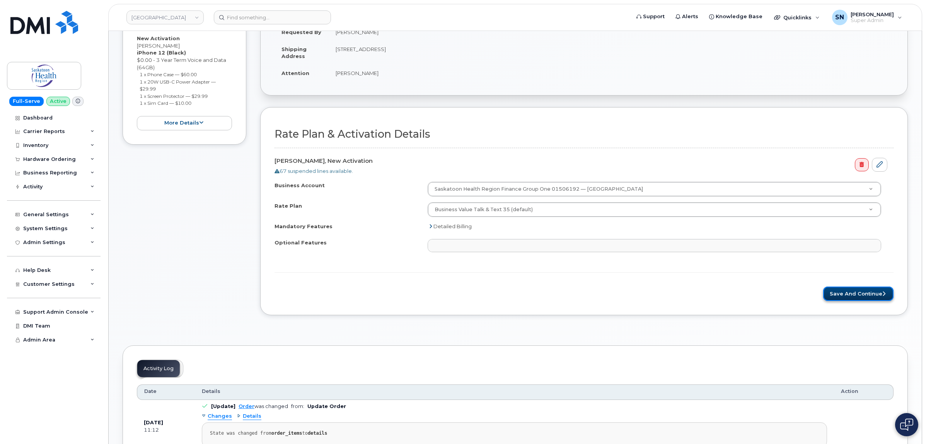
click at [855, 296] on button "Save and Continue" at bounding box center [858, 293] width 70 height 14
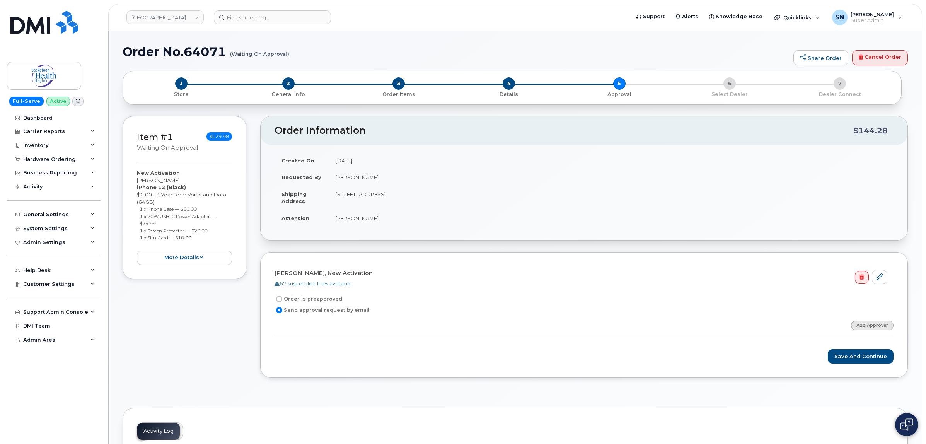
click at [864, 324] on link "Add Approver" at bounding box center [872, 326] width 43 height 10
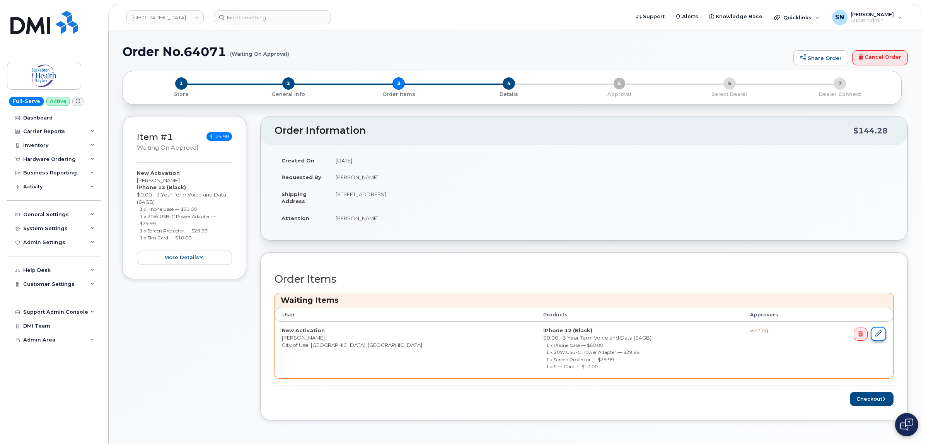
click at [882, 337] on link at bounding box center [878, 334] width 15 height 14
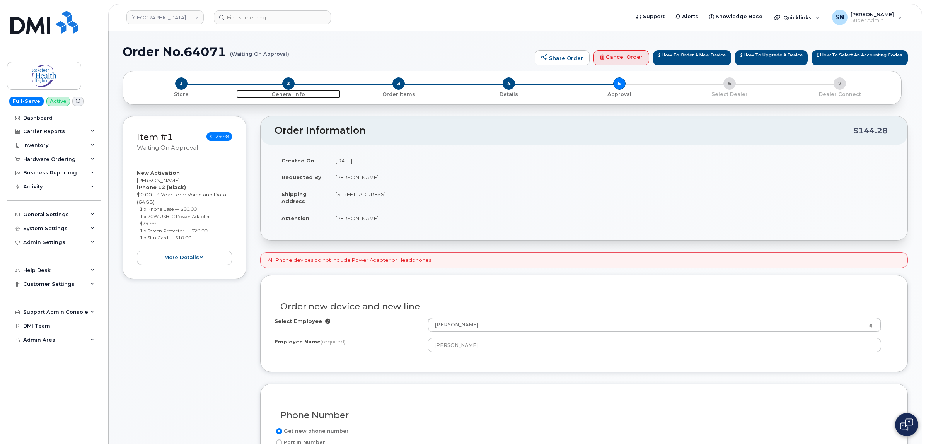
click at [290, 89] on span "2" at bounding box center [288, 83] width 12 height 12
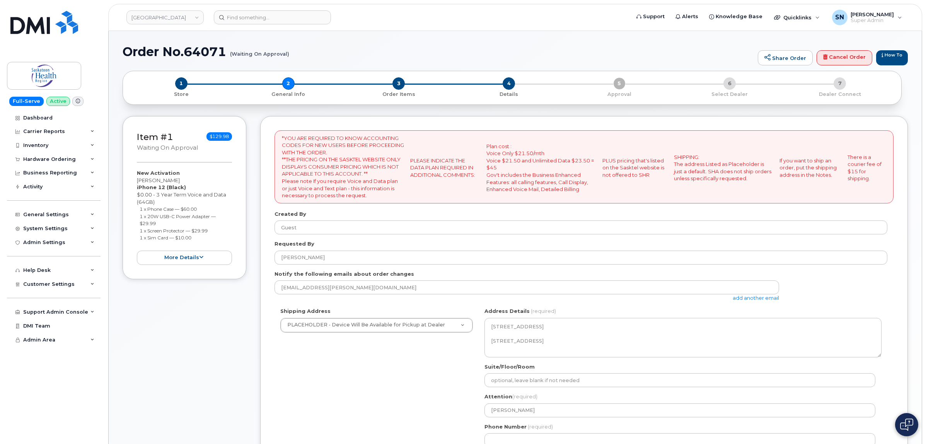
select select
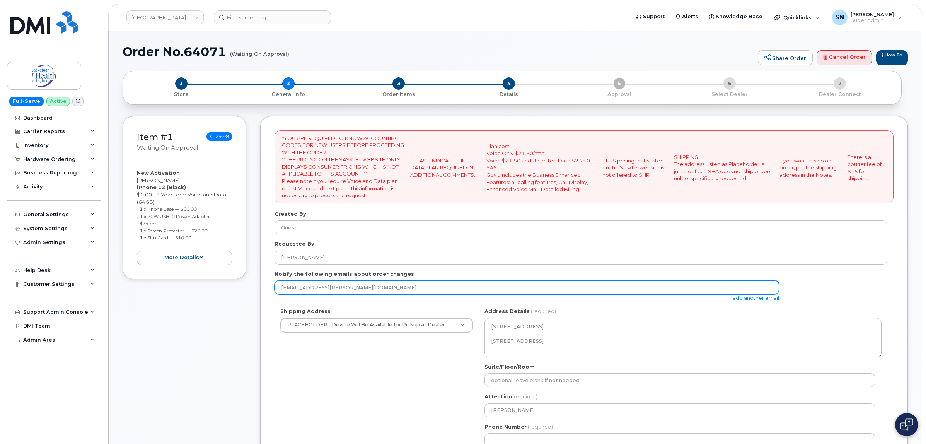
drag, startPoint x: 386, startPoint y: 289, endPoint x: 278, endPoint y: 285, distance: 108.4
click at [278, 285] on input "[EMAIL_ADDRESS][PERSON_NAME][DOMAIN_NAME]" at bounding box center [527, 287] width 505 height 14
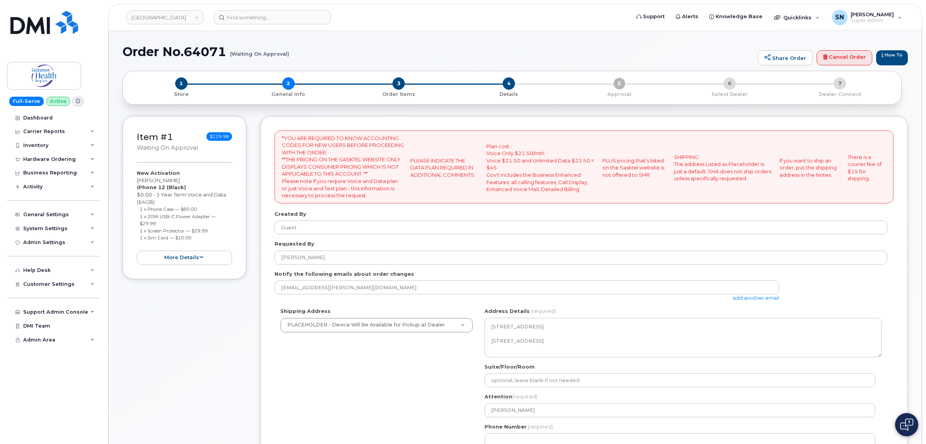
click at [256, 353] on div "Item #1 Waiting On Approval $129.98 New Activation [PERSON_NAME] iPhone 12 (Bla…" at bounding box center [515, 349] width 785 height 466
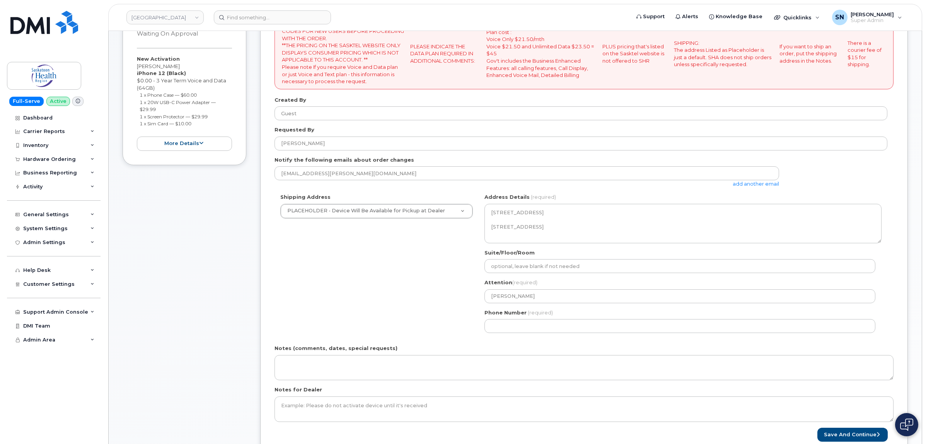
scroll to position [97, 0]
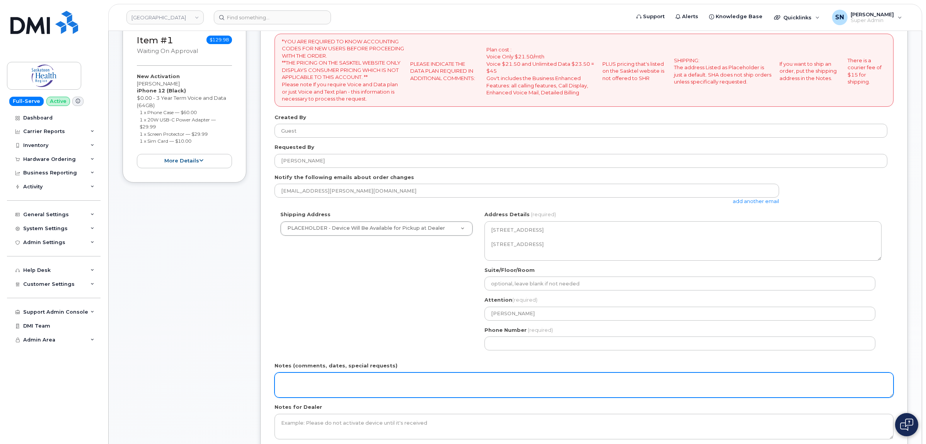
click at [327, 395] on textarea "Notes (comments, dates, special requests)" at bounding box center [584, 385] width 619 height 26
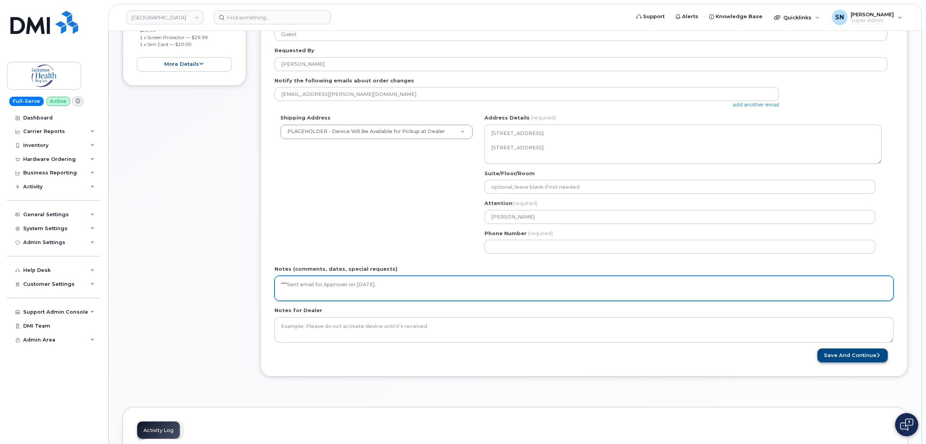
type textarea "***Sent email for Approver on [DATE]."
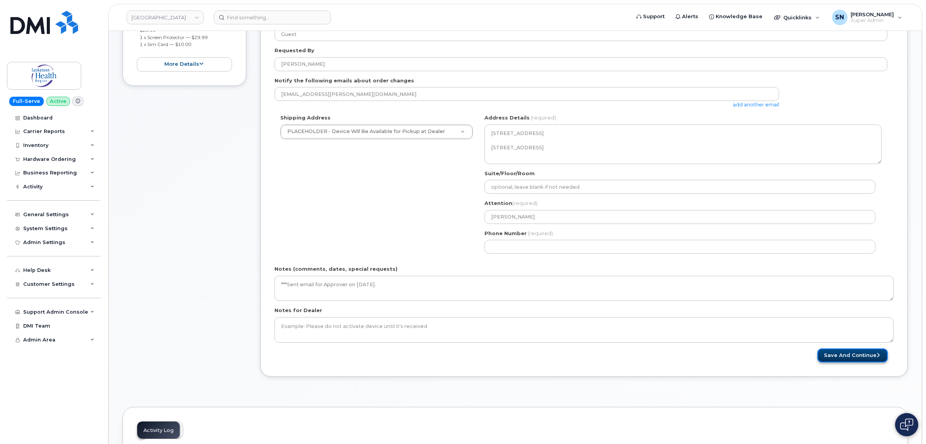
click at [865, 356] on button "Save and Continue" at bounding box center [852, 355] width 70 height 14
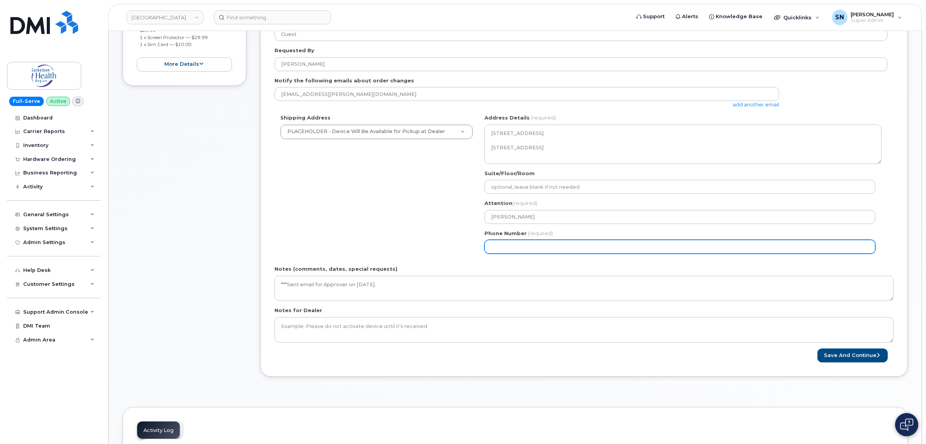
select select
type input "123456789"
select select
type input "1234567890"
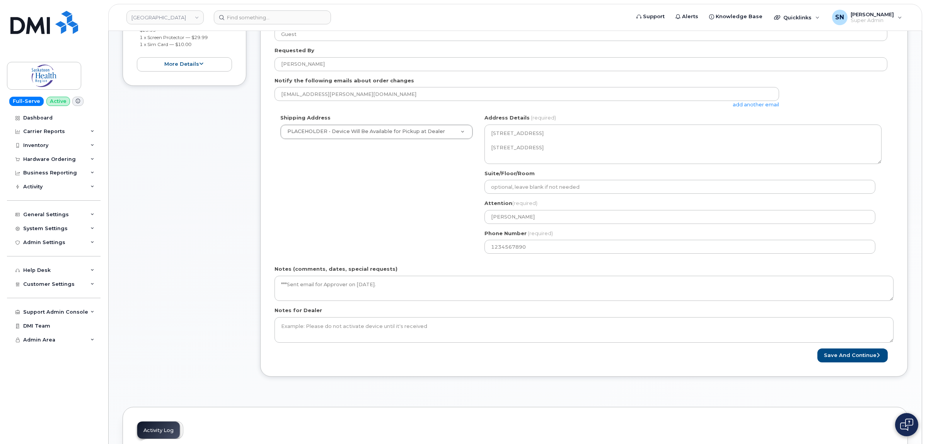
click at [826, 347] on form "*YOU ARE REQUIRED TO KNOW ACCOUNTING CODES FOR NEW USERS BEFORE PROCEEDING WITH…" at bounding box center [584, 150] width 619 height 426
click at [827, 350] on button "Save and Continue" at bounding box center [852, 355] width 70 height 14
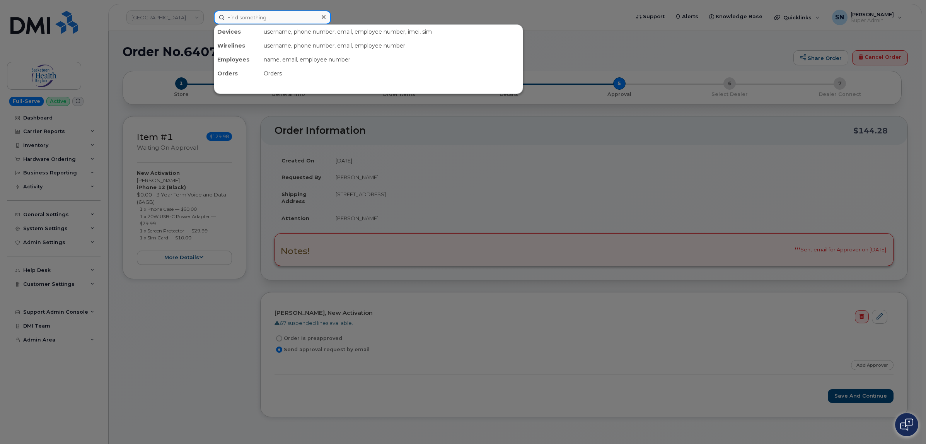
click at [267, 22] on input at bounding box center [272, 17] width 117 height 14
paste input "6729673757"
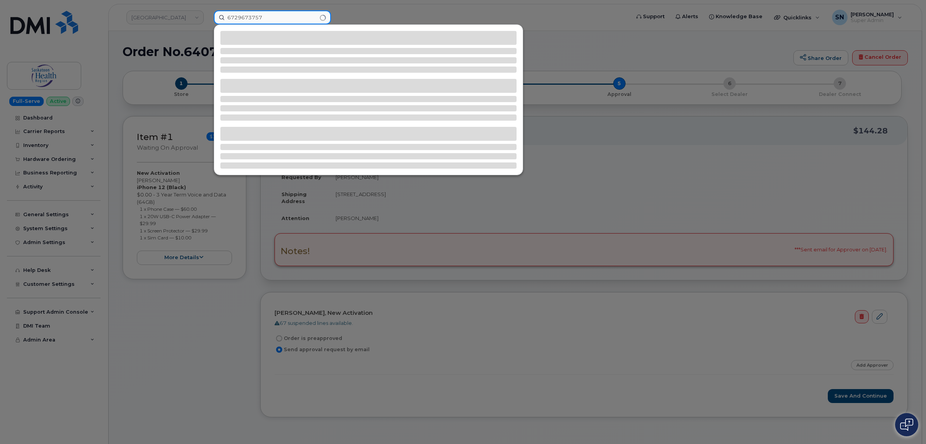
type input "6729673757"
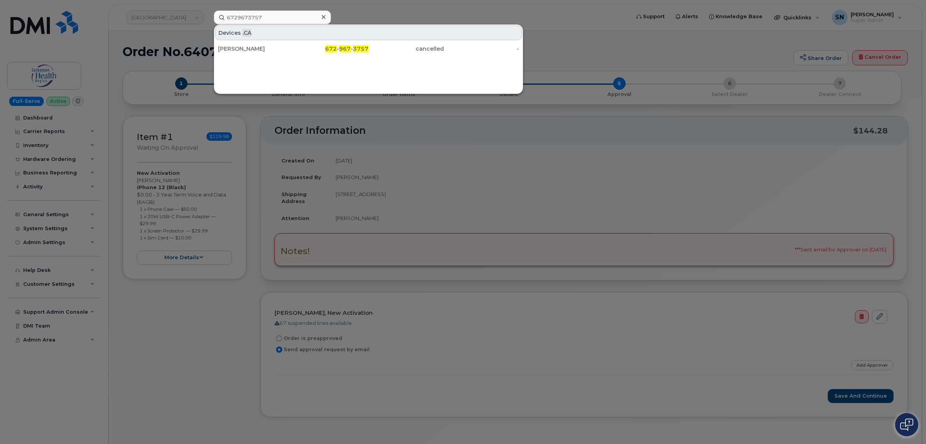
drag, startPoint x: 370, startPoint y: 30, endPoint x: 368, endPoint y: 23, distance: 6.8
click at [369, 26] on div "Devices .CA" at bounding box center [368, 33] width 307 height 15
click at [367, 12] on div at bounding box center [463, 222] width 926 height 444
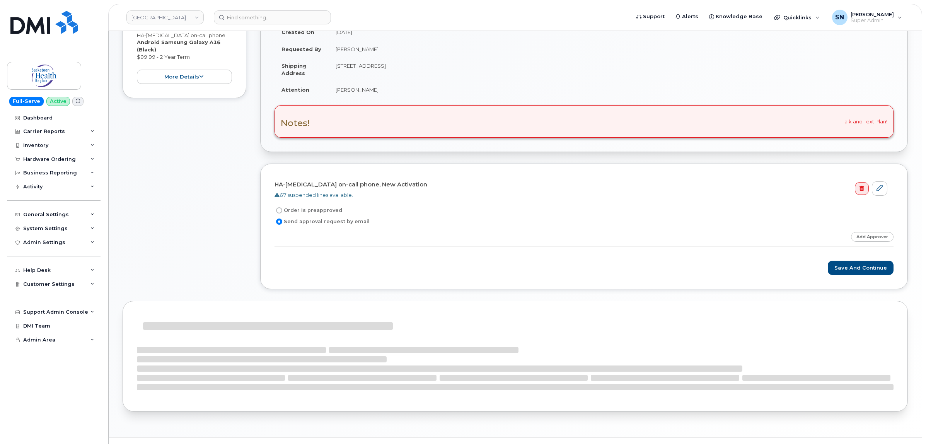
scroll to position [145, 0]
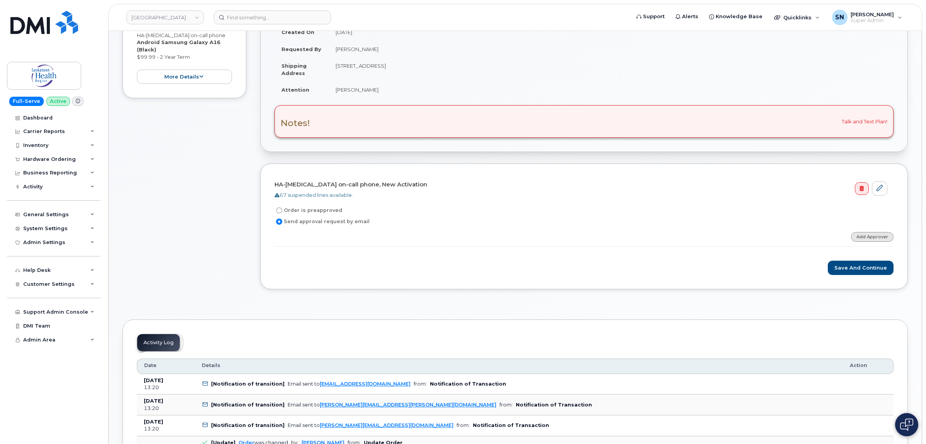
click at [873, 240] on link "Add Approver" at bounding box center [872, 237] width 43 height 10
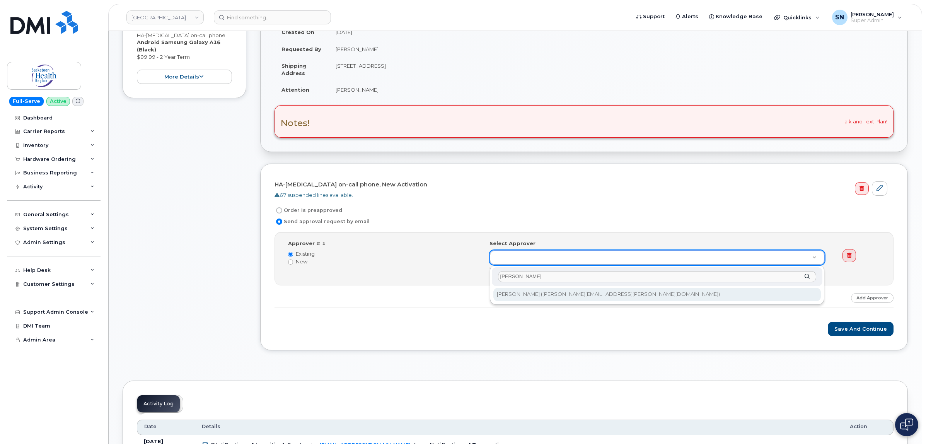
type input "[PERSON_NAME]"
drag, startPoint x: 673, startPoint y: 294, endPoint x: 679, endPoint y: 292, distance: 6.0
type input "714008"
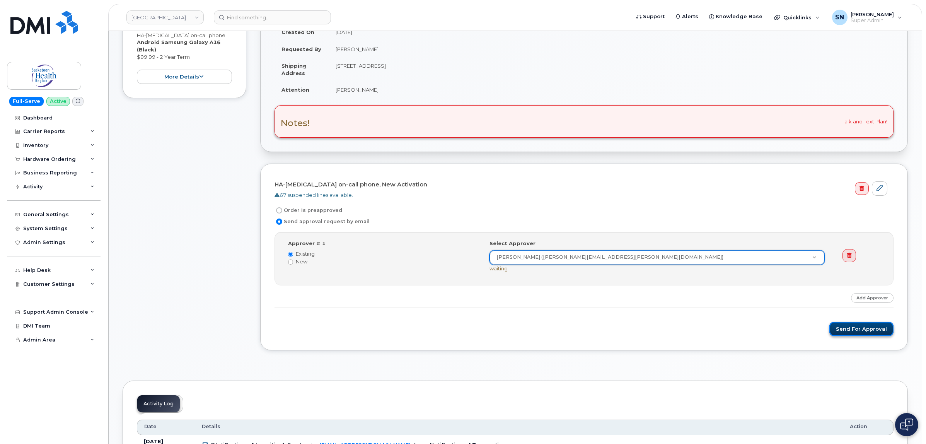
click button "Send for Approval"
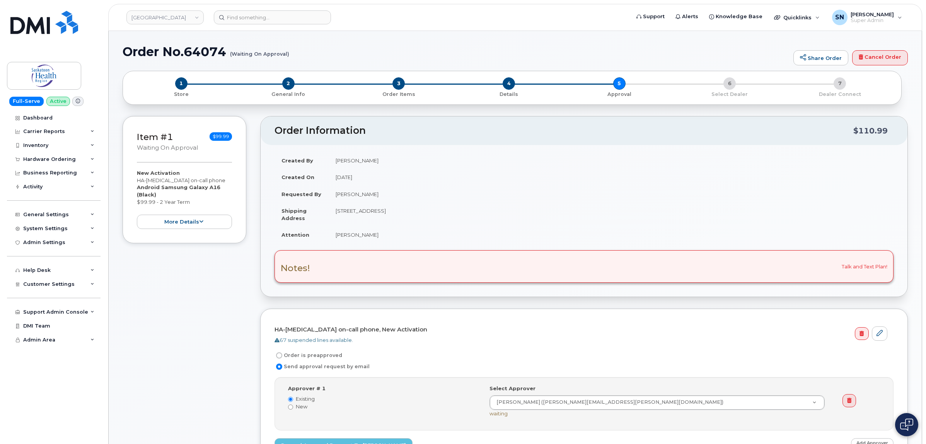
click at [266, 366] on div "HA-Cytogenetics on-call phone, New Activation 67 suspended lines available. Ord…" at bounding box center [584, 406] width 648 height 194
click at [44, 163] on div "Hardware Ordering" at bounding box center [54, 159] width 94 height 14
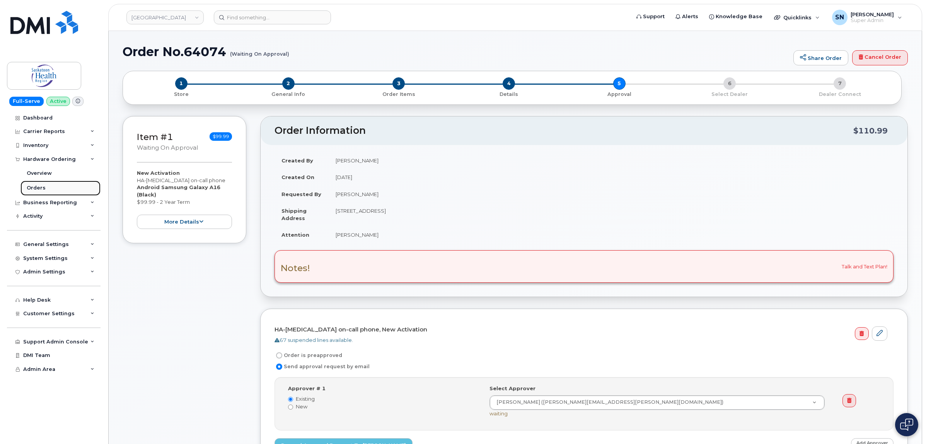
click at [39, 182] on link "Orders" at bounding box center [60, 188] width 80 height 15
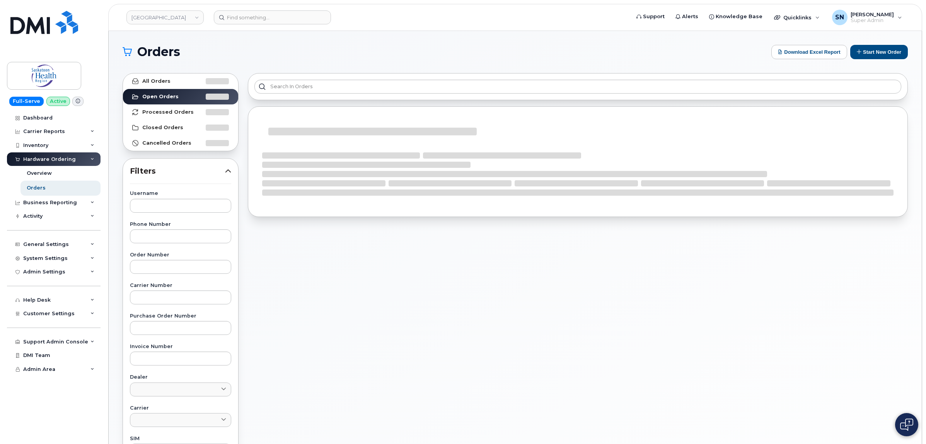
click at [167, 283] on label "Carrier Number" at bounding box center [180, 285] width 101 height 5
click at [238, 142] on div "All Orders Open Orders Processed Orders Closed Orders Cancelled Orders" at bounding box center [181, 112] width 116 height 78
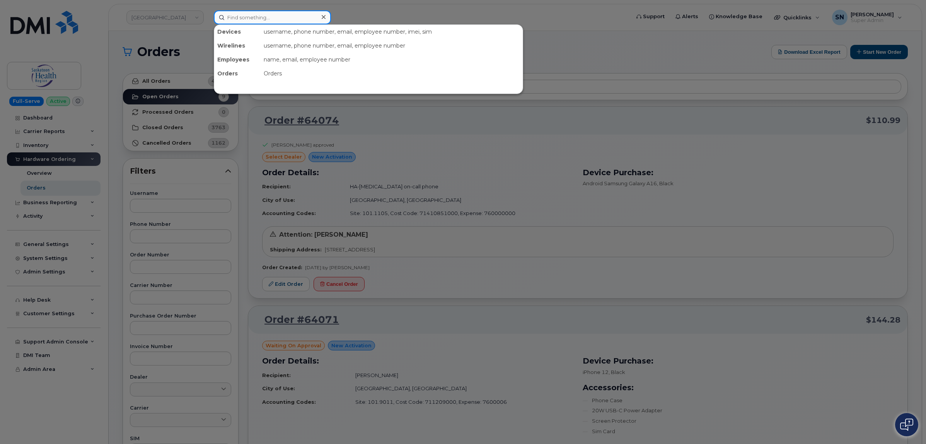
click at [275, 20] on input at bounding box center [272, 17] width 117 height 14
paste input "8196921575"
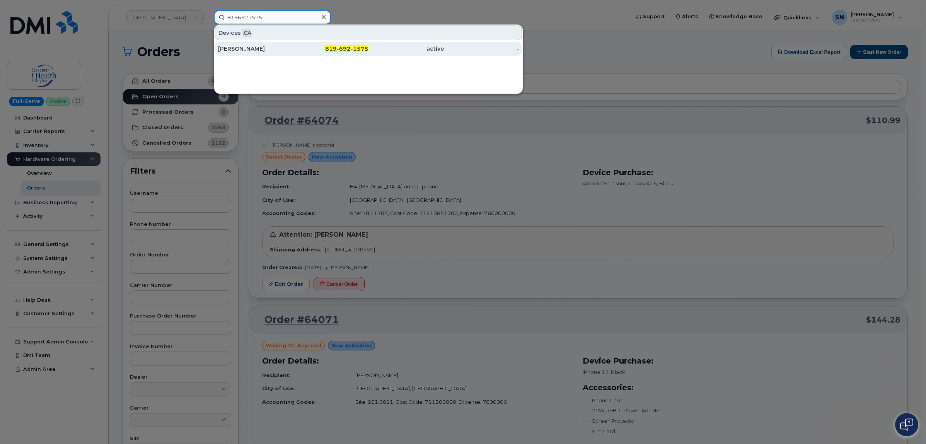
type input "8196921575"
